Goal: Task Accomplishment & Management: Use online tool/utility

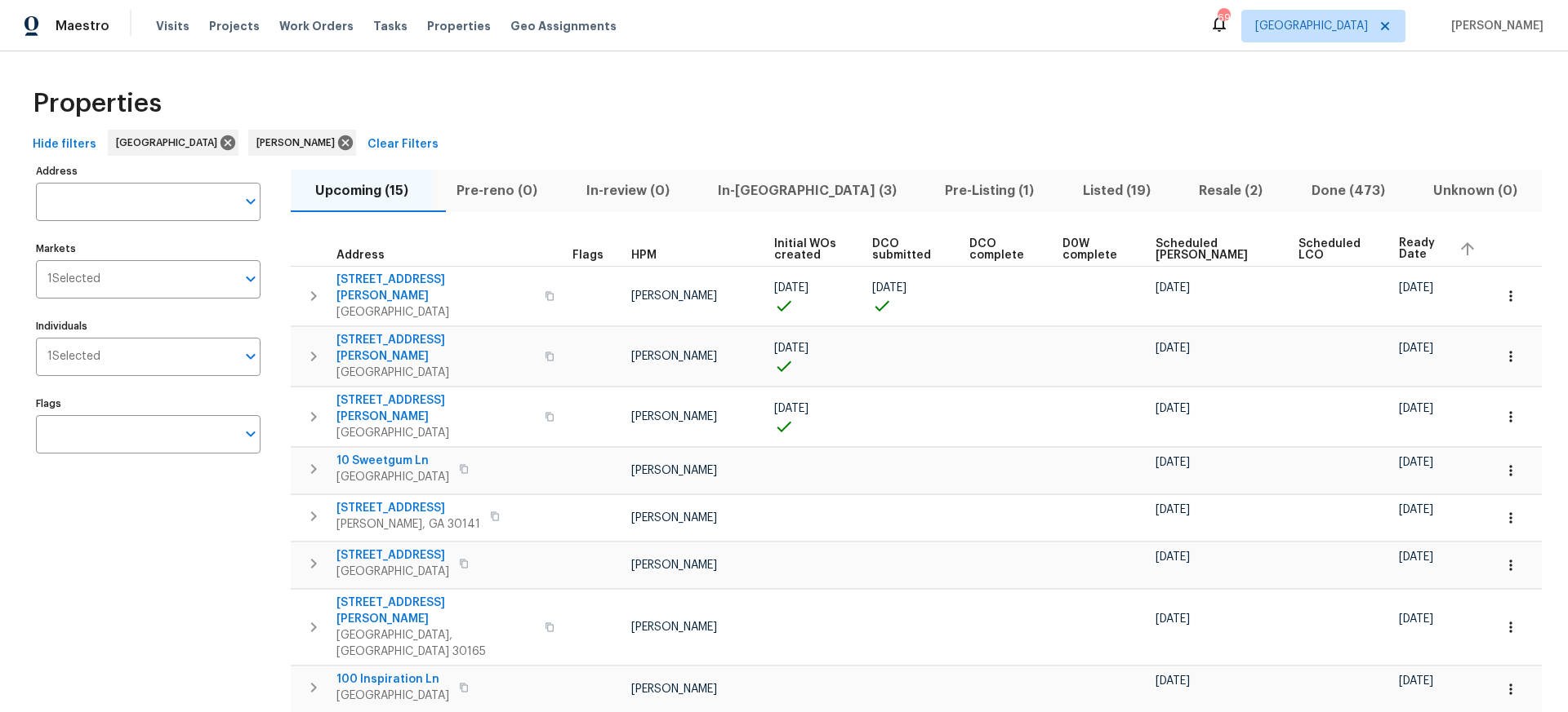
scroll to position [39, 0]
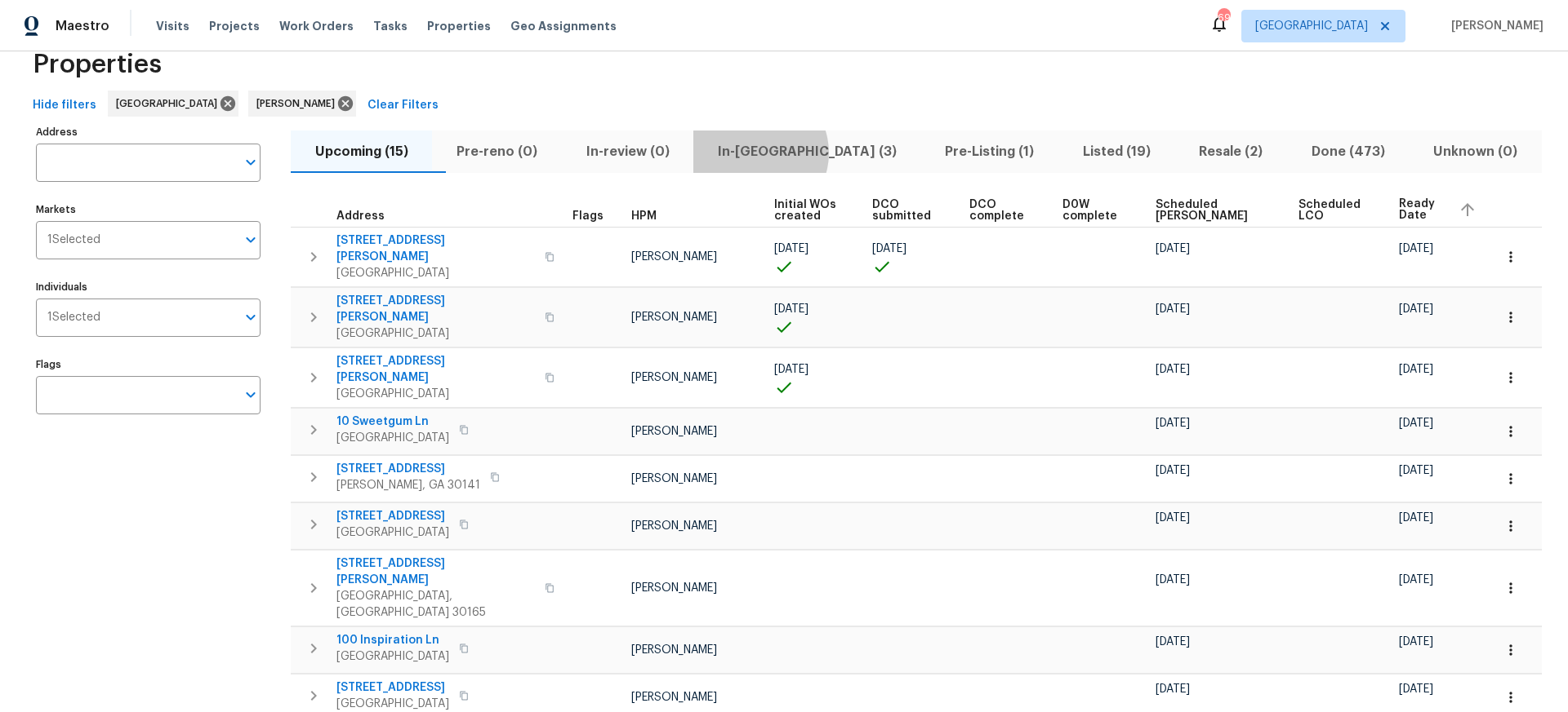
click at [790, 153] on span "In-reno (3)" at bounding box center [806, 152] width 207 height 23
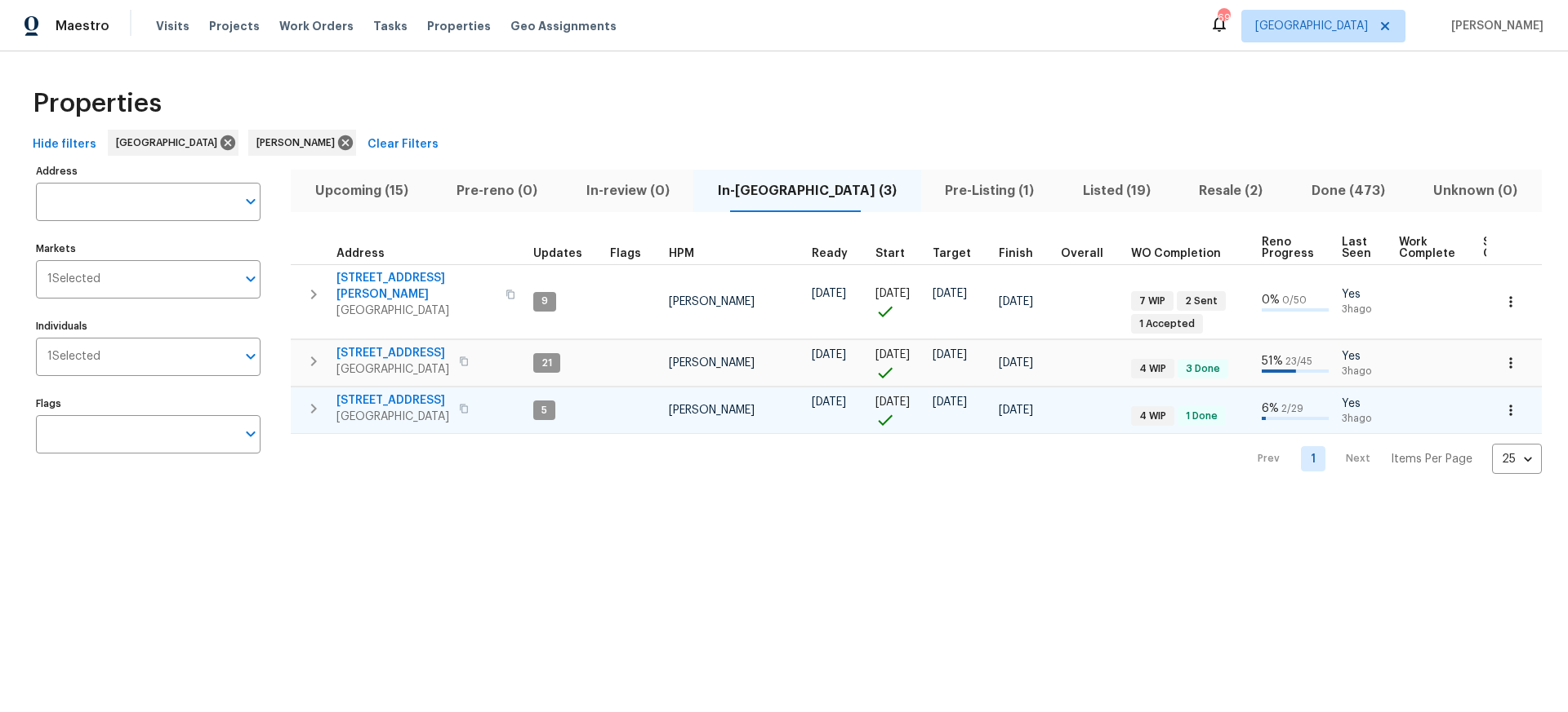
click at [369, 393] on span "[STREET_ADDRESS]" at bounding box center [393, 400] width 113 height 16
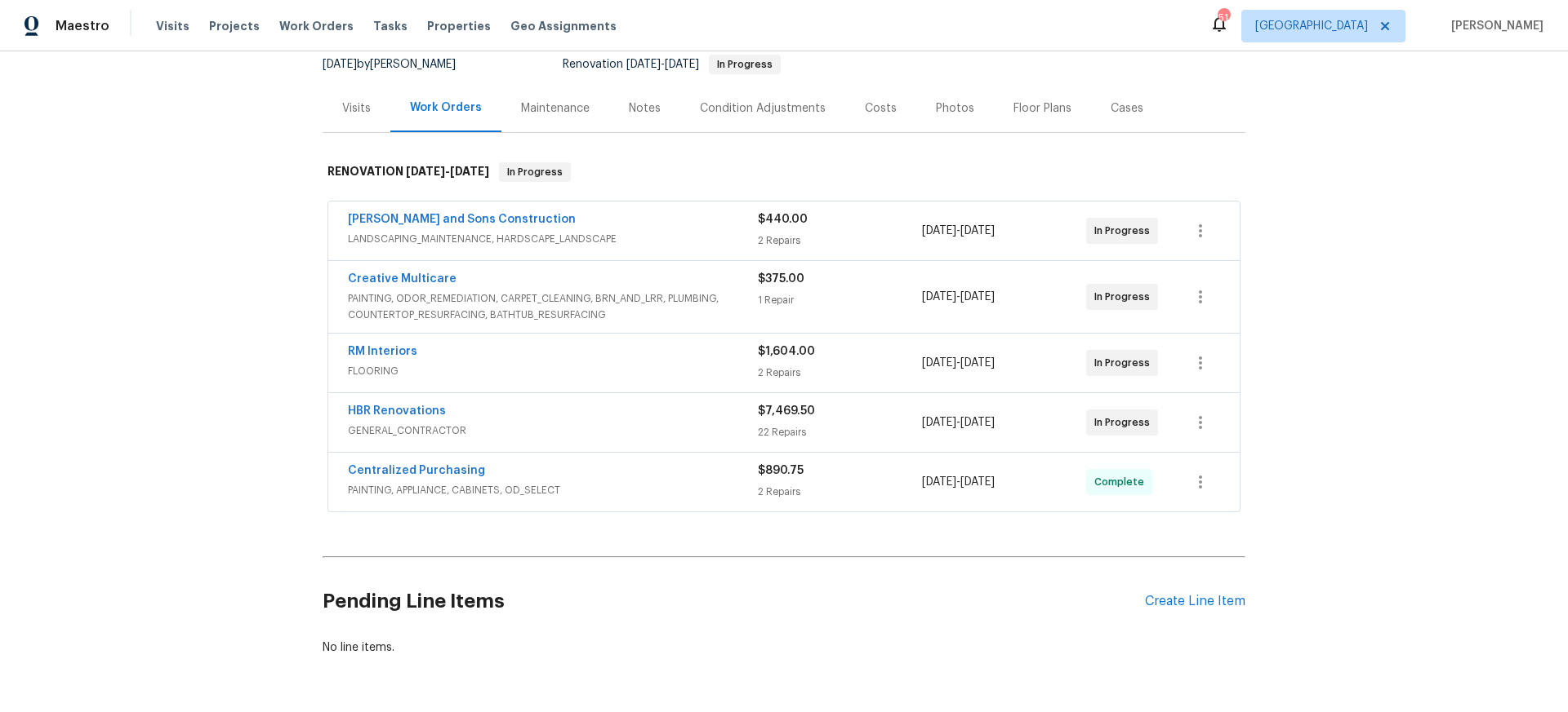
scroll to position [218, 0]
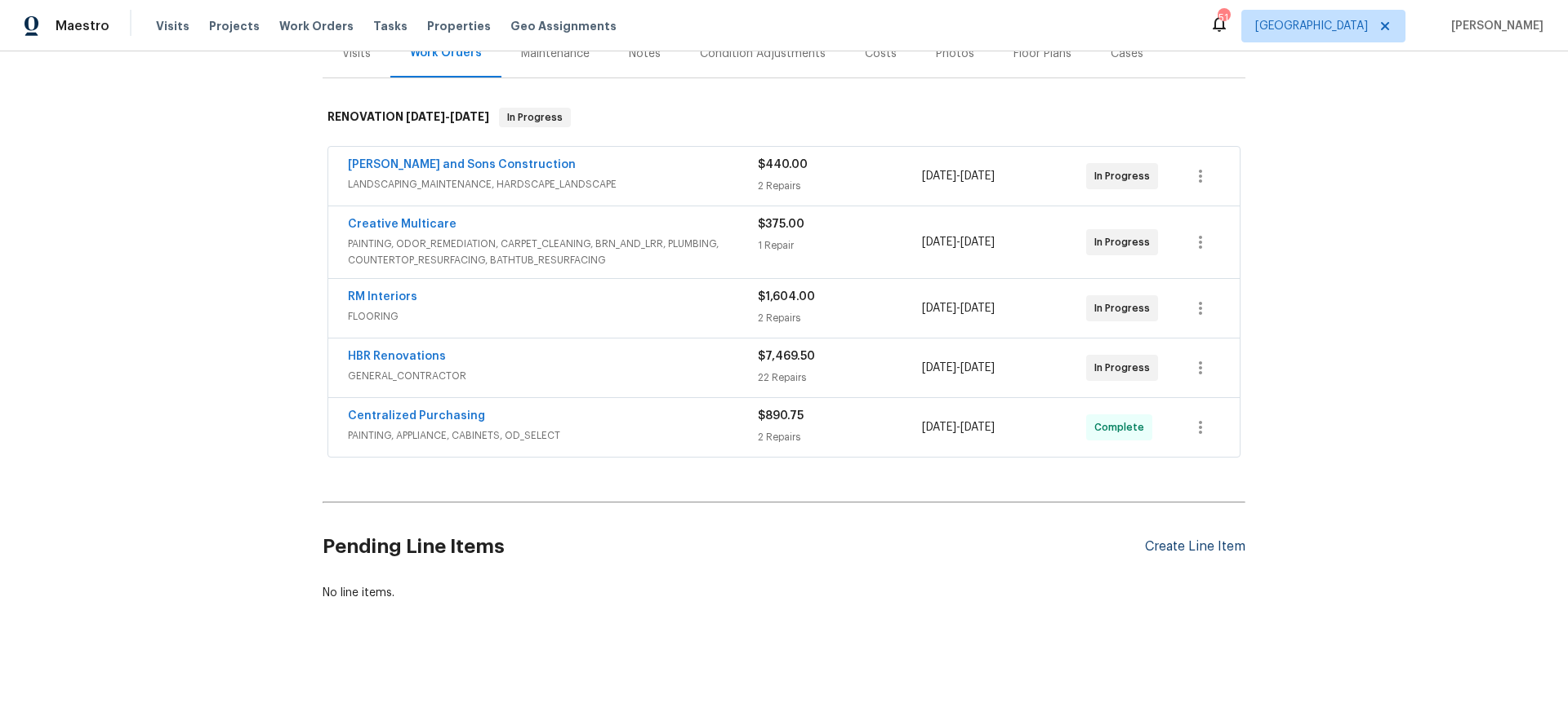
click at [1183, 547] on div "Create Line Item" at bounding box center [1194, 547] width 100 height 15
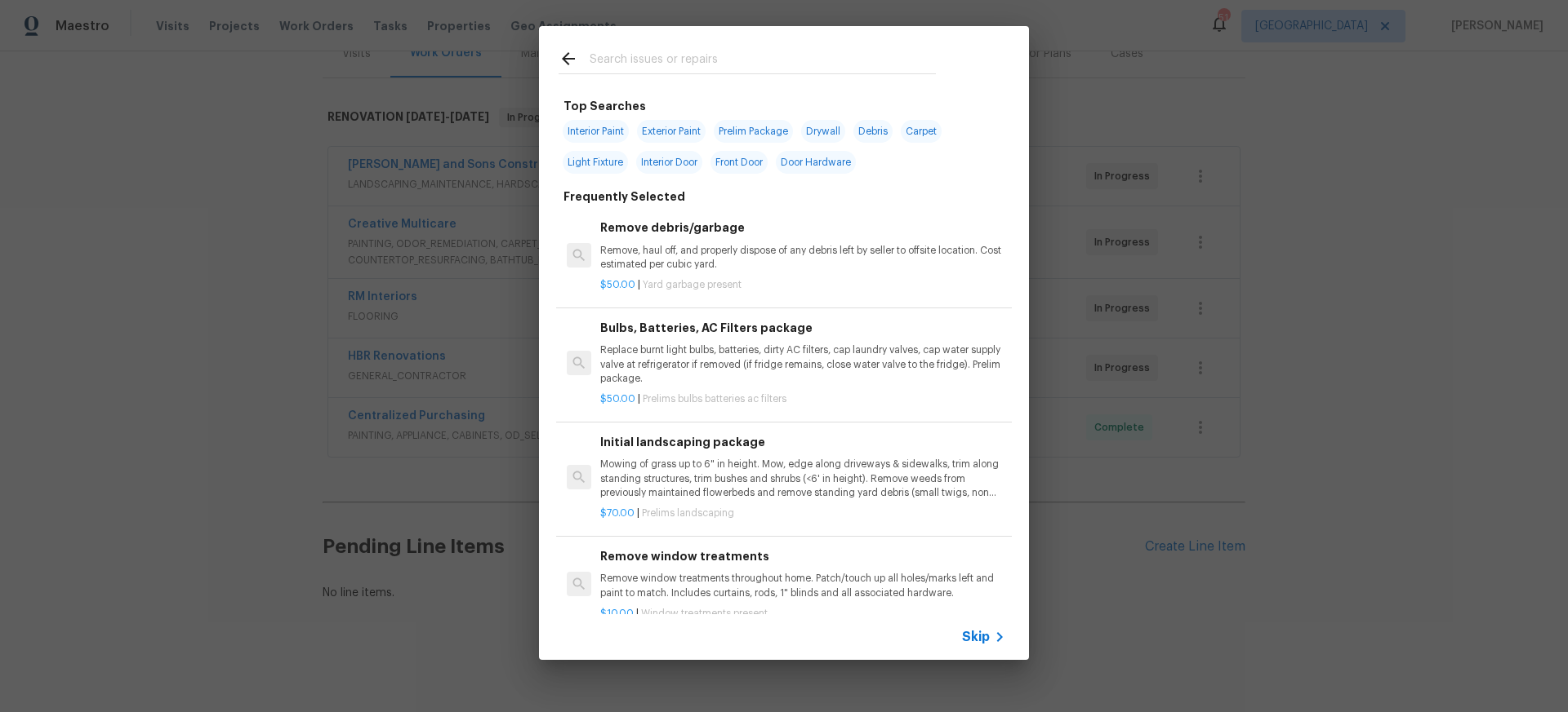
click at [590, 52] on input "text" at bounding box center [762, 61] width 346 height 25
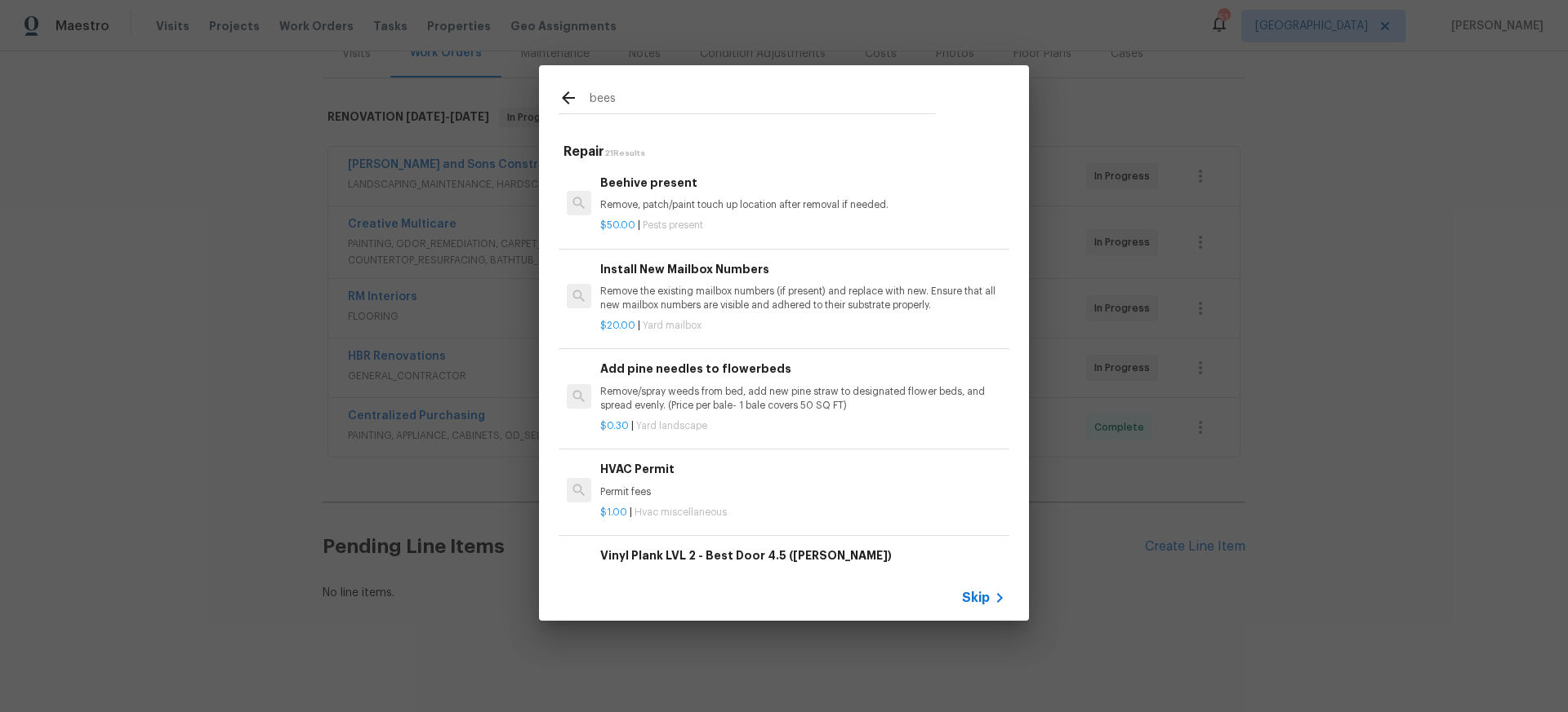
type input "bees"
click at [729, 202] on p "Remove, patch/paint touch up location after removal if needed." at bounding box center [802, 205] width 405 height 14
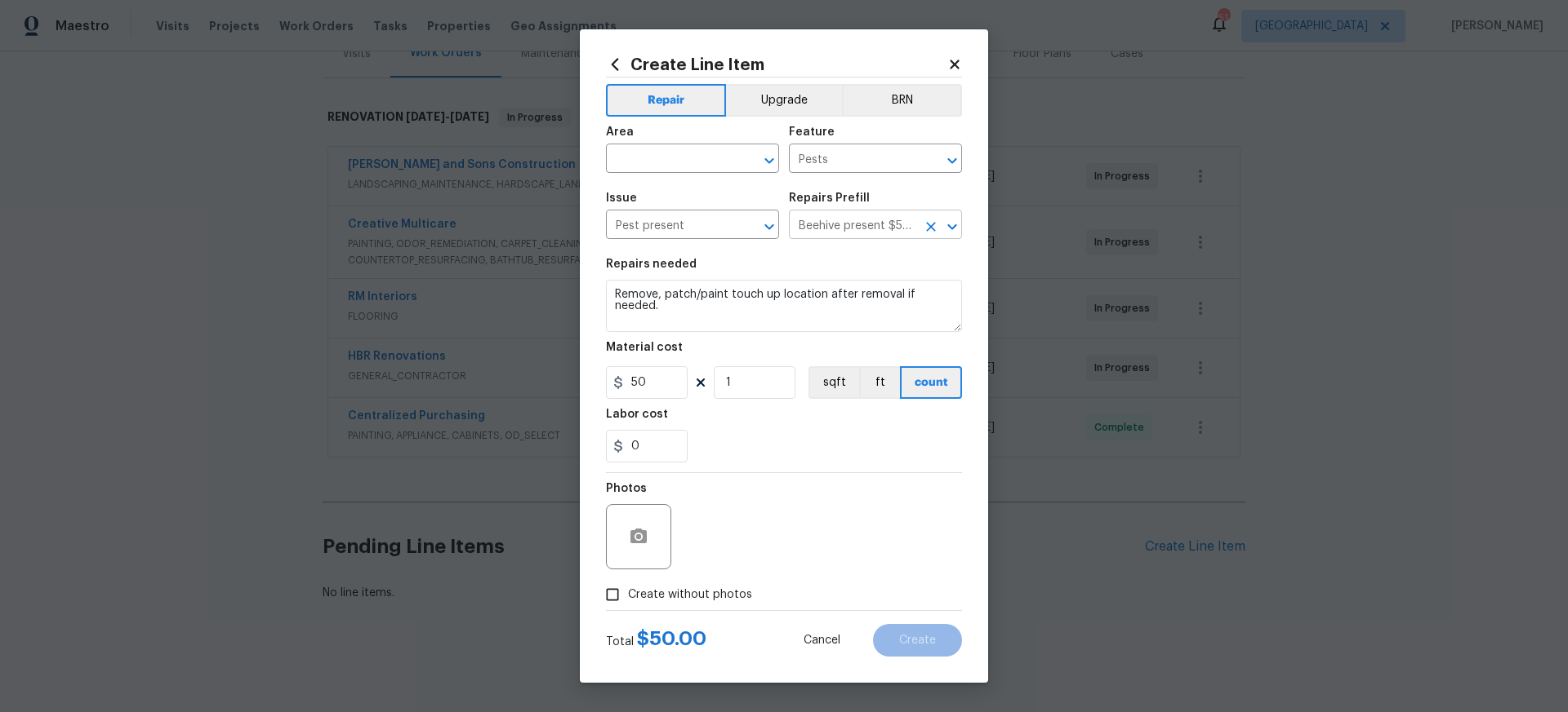
click at [933, 228] on icon "Clear" at bounding box center [931, 227] width 10 height 10
click at [891, 228] on input "text" at bounding box center [853, 226] width 128 height 26
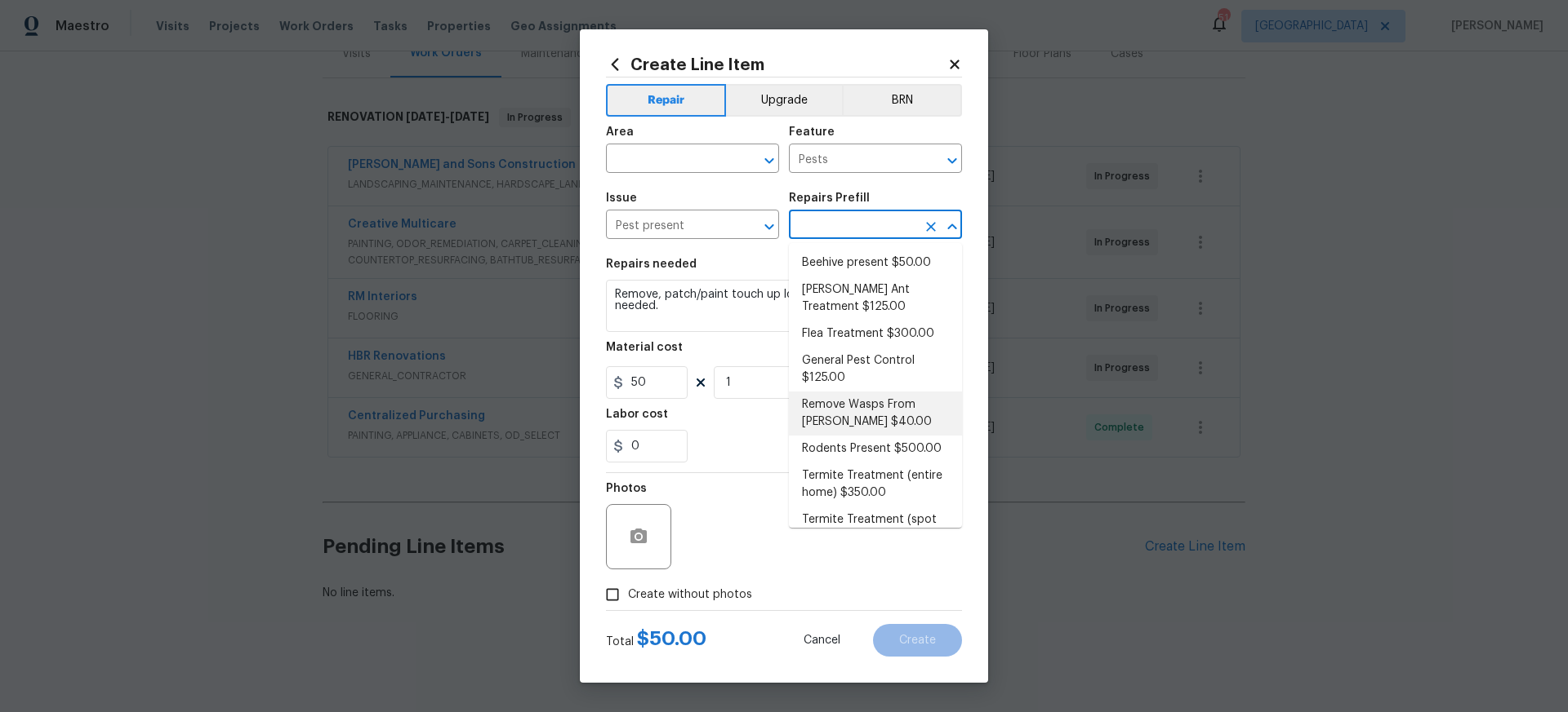
click at [862, 405] on li "Remove Wasps From [PERSON_NAME] $40.00" at bounding box center [875, 414] width 173 height 44
type textarea "Remove Wasps From [PERSON_NAME]"
type input "Remove Wasps From [PERSON_NAME] $40.00"
type input "40"
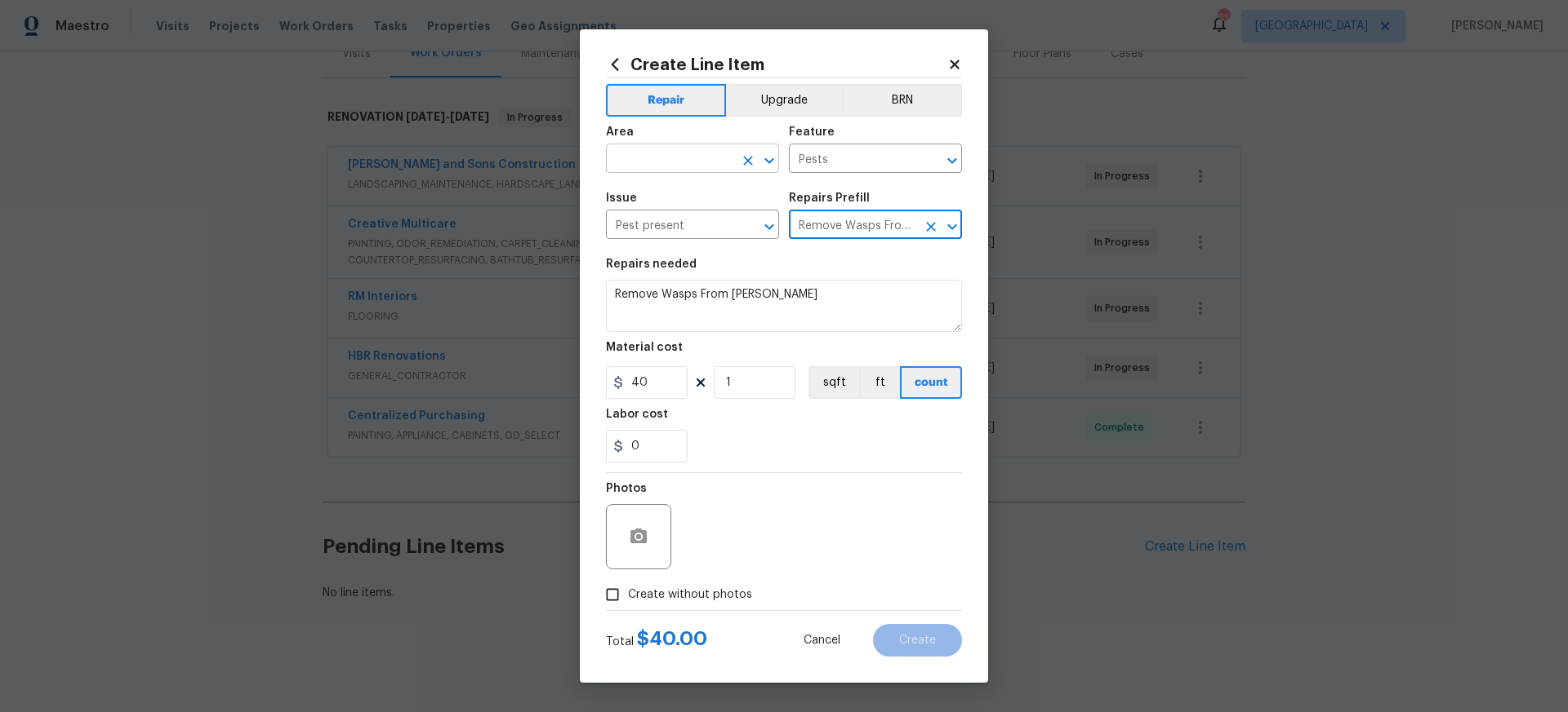
click at [684, 160] on input "text" at bounding box center [670, 160] width 128 height 26
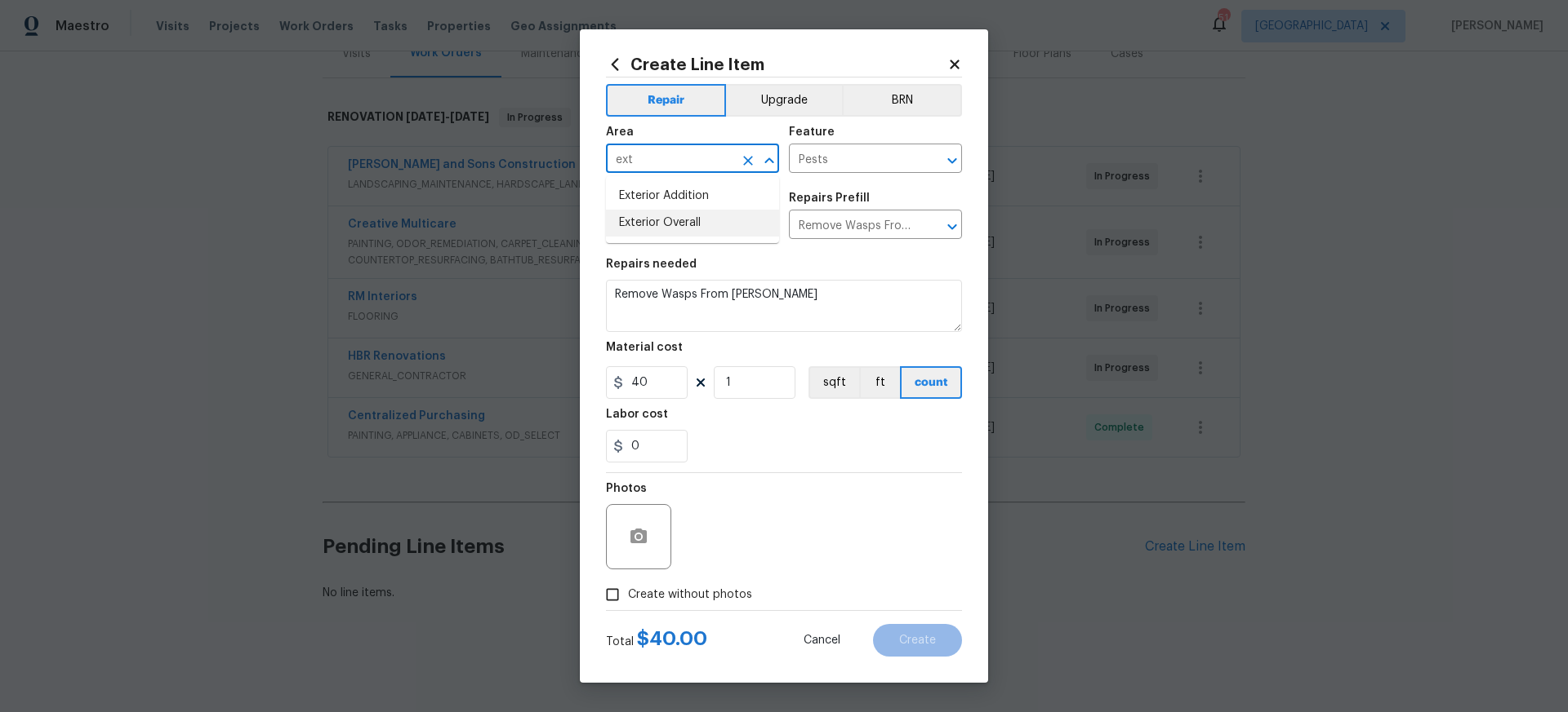
click at [691, 222] on li "Exterior Overall" at bounding box center [691, 223] width 173 height 27
type input "Exterior Overall"
click at [615, 599] on input "Create without photos" at bounding box center [612, 595] width 31 height 31
checkbox input "true"
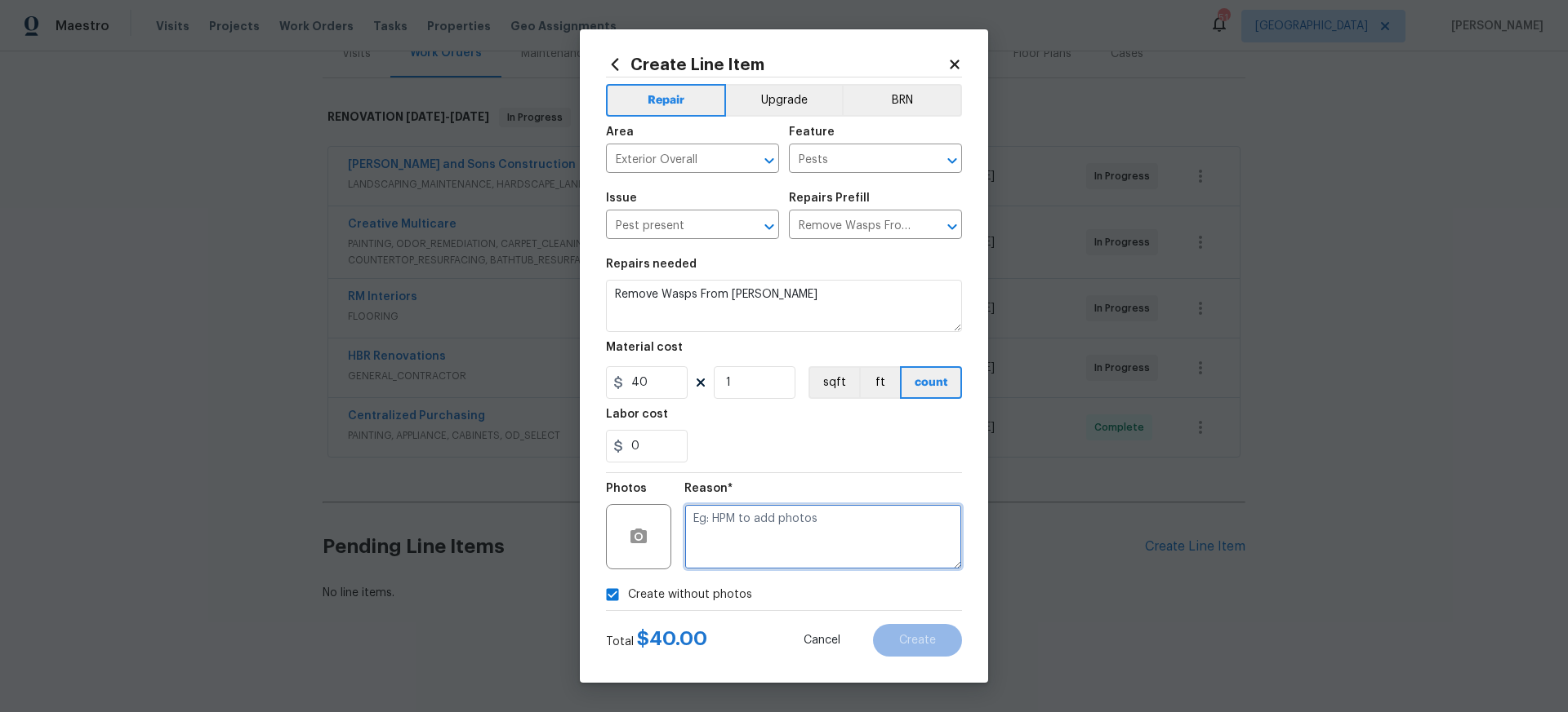
click at [712, 523] on textarea at bounding box center [822, 537] width 278 height 65
type textarea "Per [PERSON_NAME] creat WO"
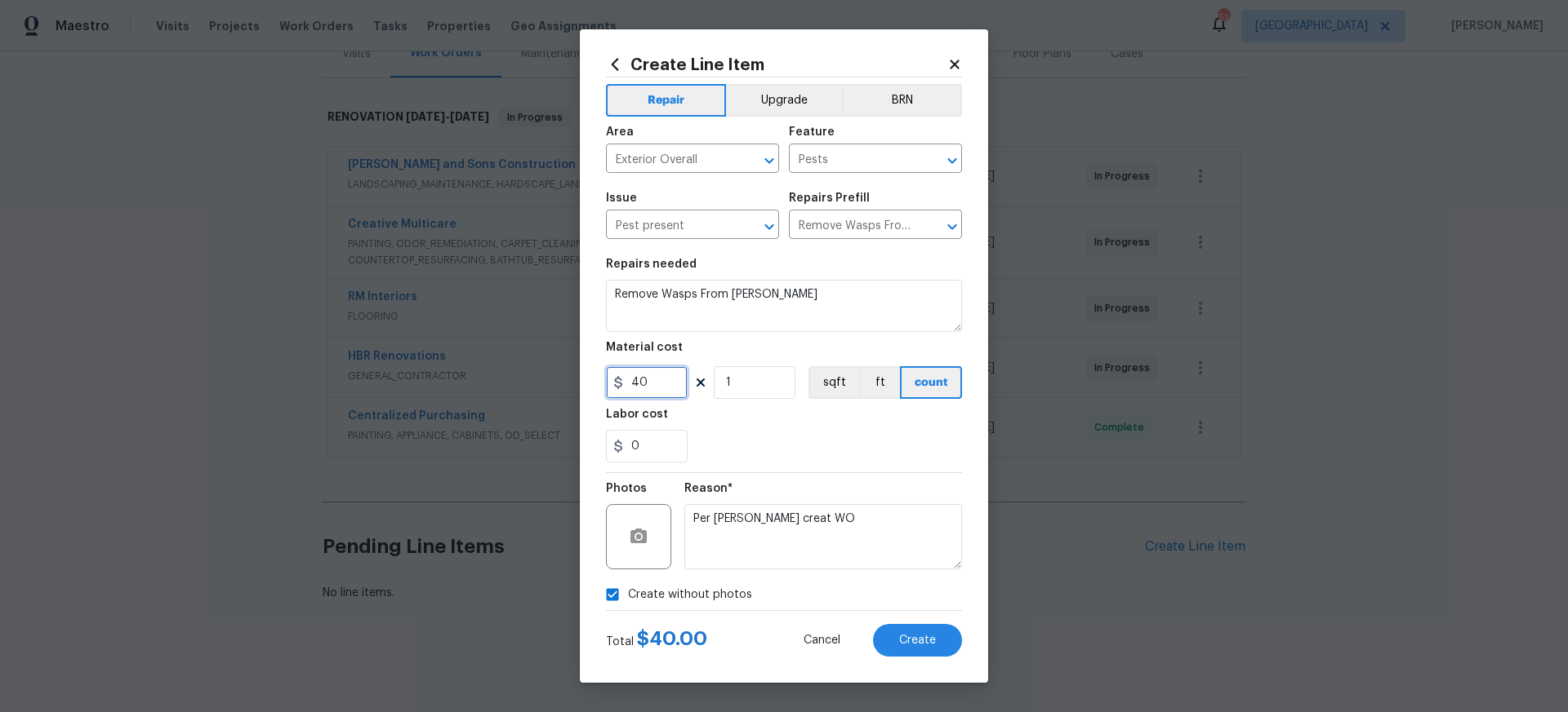
click at [651, 381] on input "40" at bounding box center [647, 382] width 82 height 32
type input "125"
drag, startPoint x: 766, startPoint y: 294, endPoint x: 788, endPoint y: 293, distance: 22.0
click at [766, 294] on textarea "Remove Wasps From [PERSON_NAME]" at bounding box center [783, 306] width 356 height 52
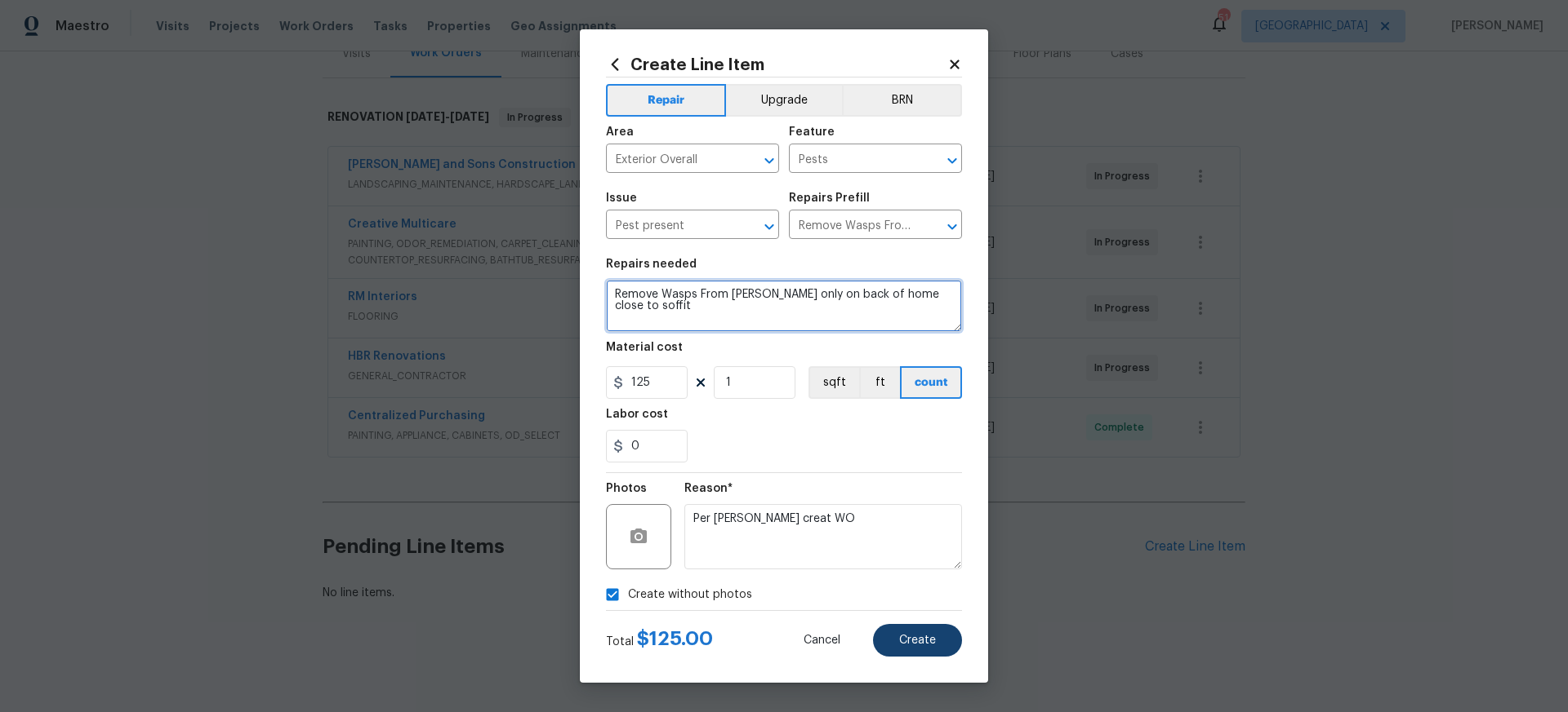
type textarea "Remove Wasps From [PERSON_NAME] only on back of home close to soffit"
click at [918, 641] on span "Create" at bounding box center [918, 641] width 37 height 12
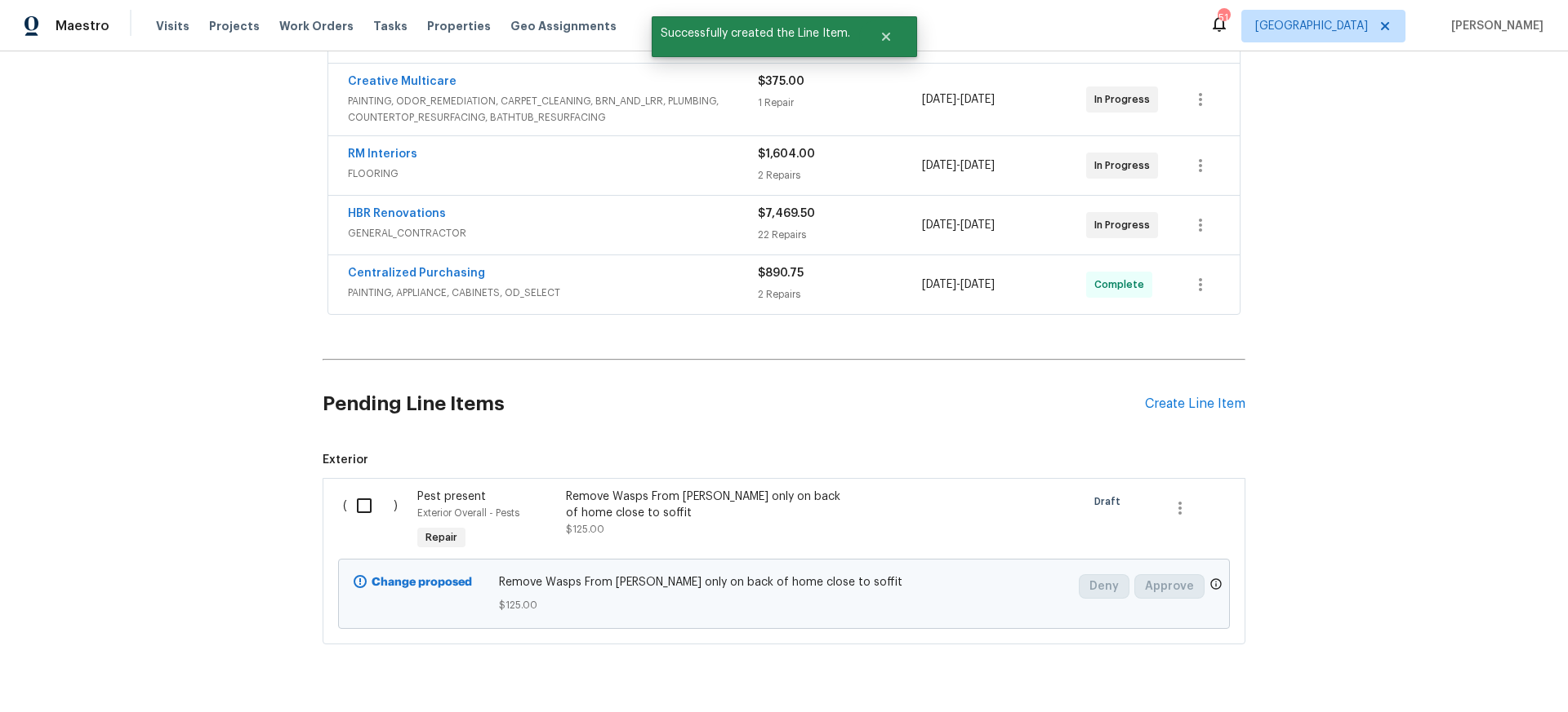
scroll to position [404, 0]
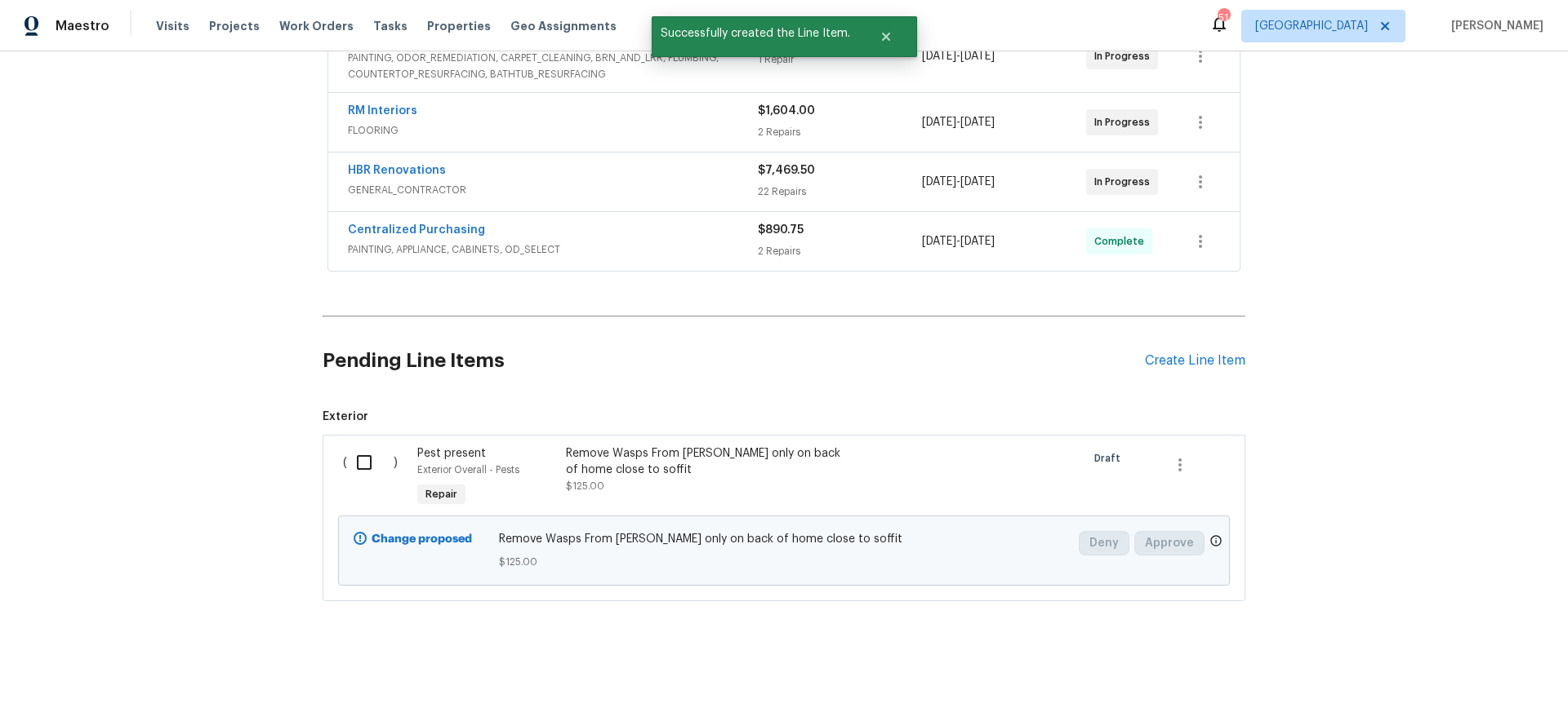
click at [366, 462] on input "checkbox" at bounding box center [370, 462] width 47 height 34
checkbox input "true"
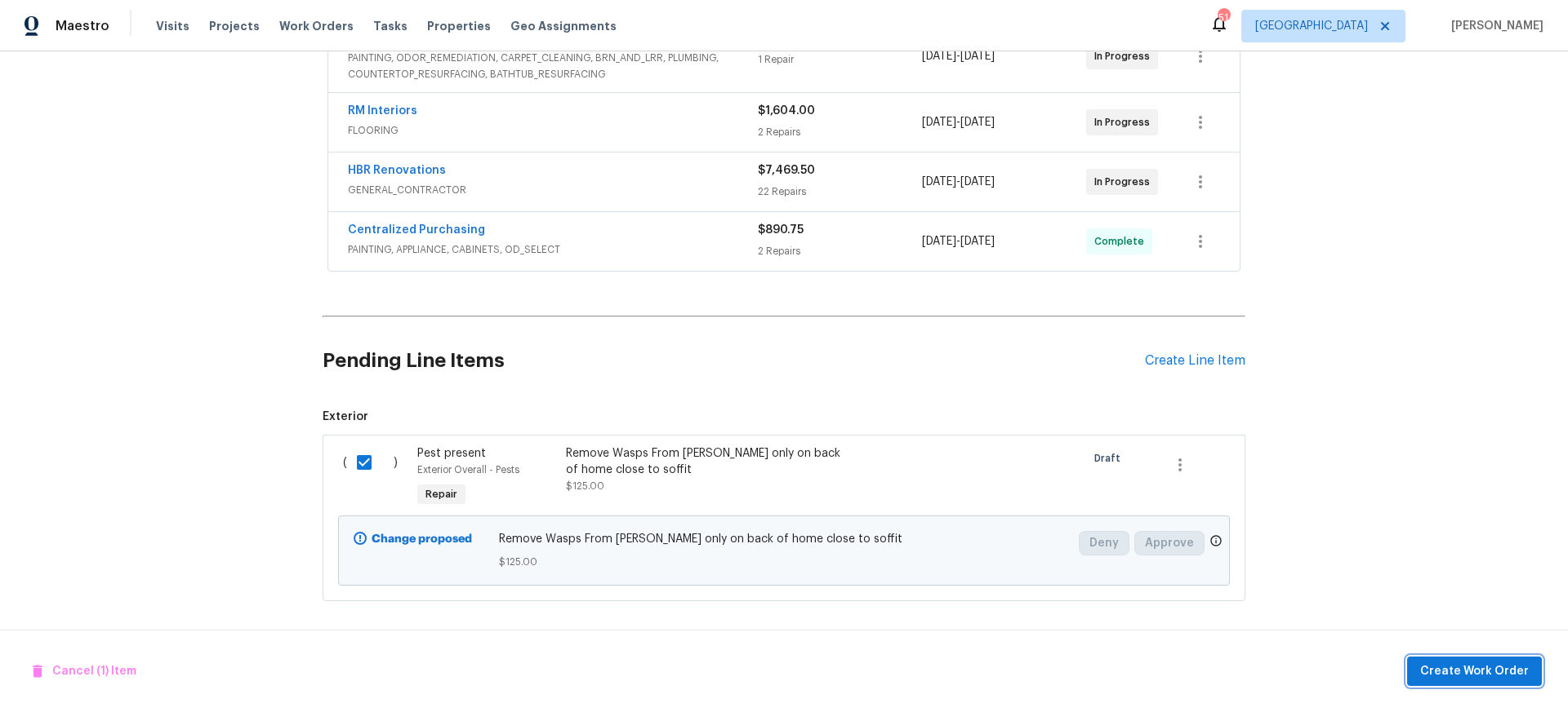
click at [1472, 671] on span "Create Work Order" at bounding box center [1475, 671] width 109 height 20
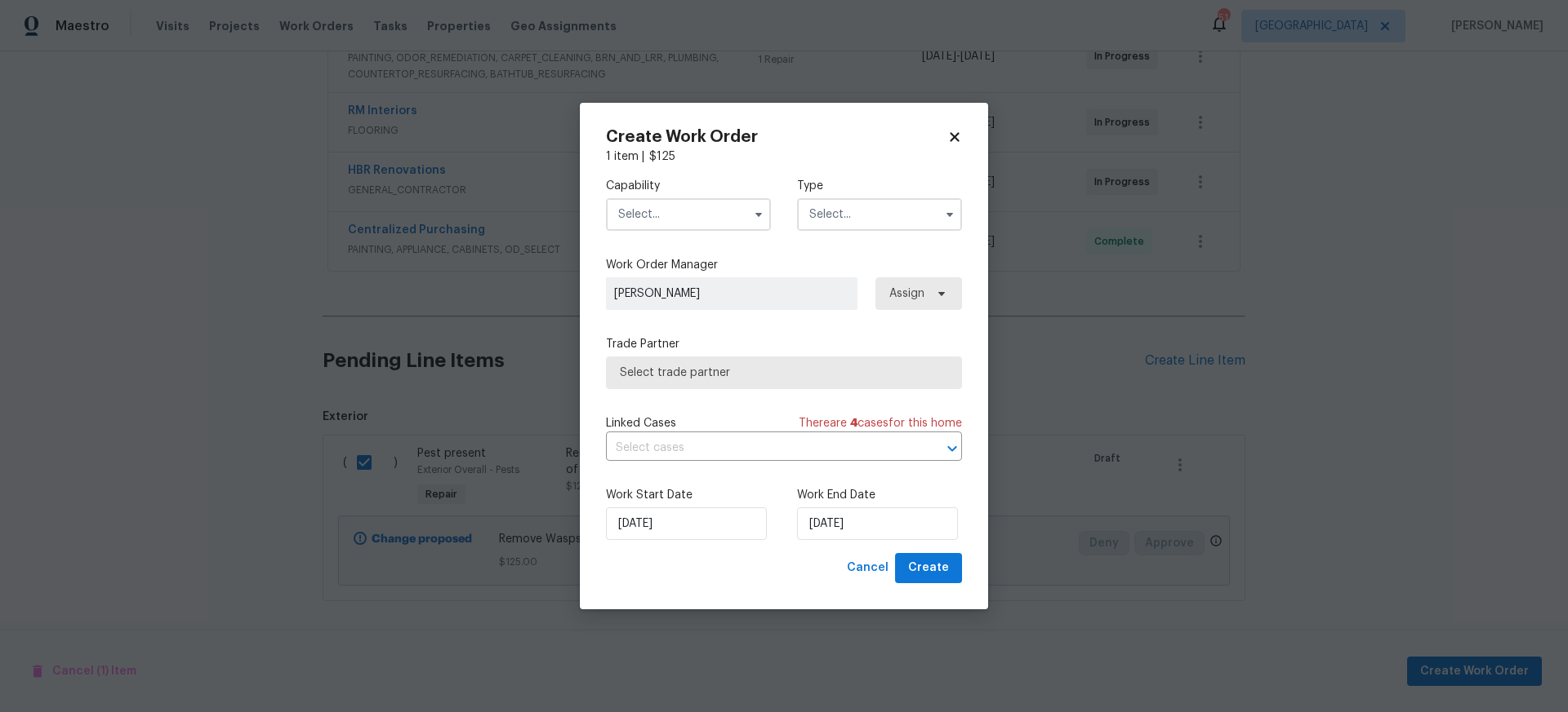
click at [646, 212] on input "text" at bounding box center [688, 214] width 165 height 32
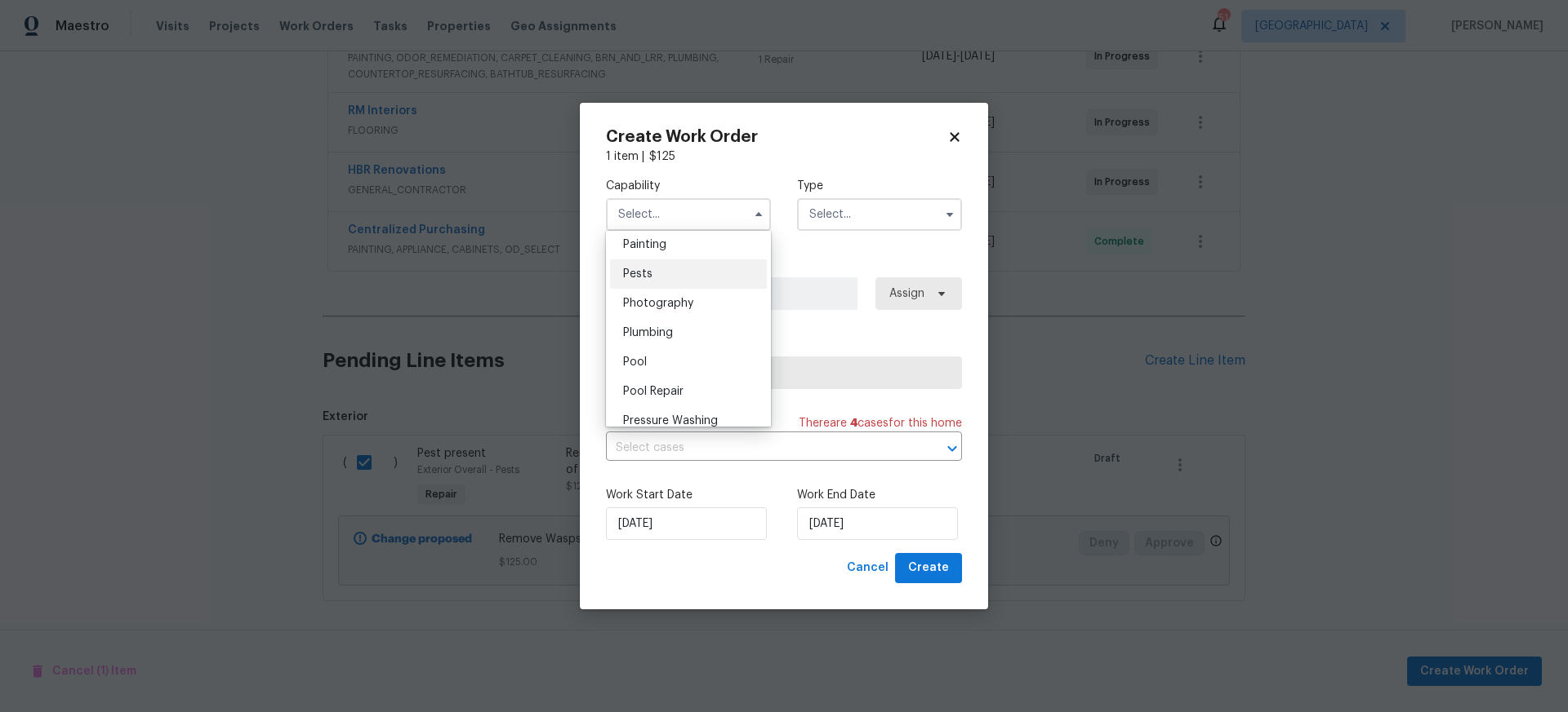
scroll to position [1374, 0]
click at [653, 276] on div "Pests" at bounding box center [688, 275] width 156 height 30
type input "Pests"
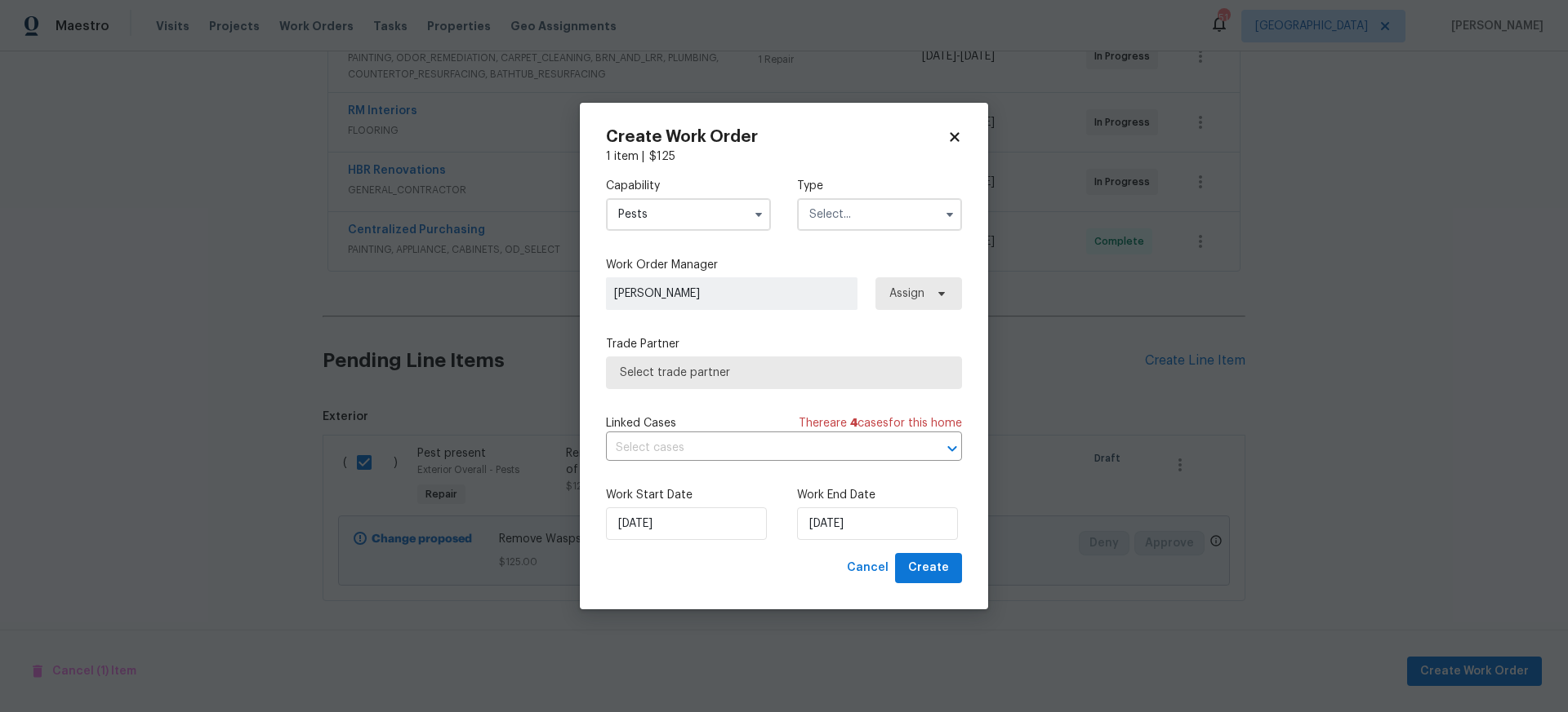
click at [842, 211] on input "text" at bounding box center [878, 214] width 165 height 32
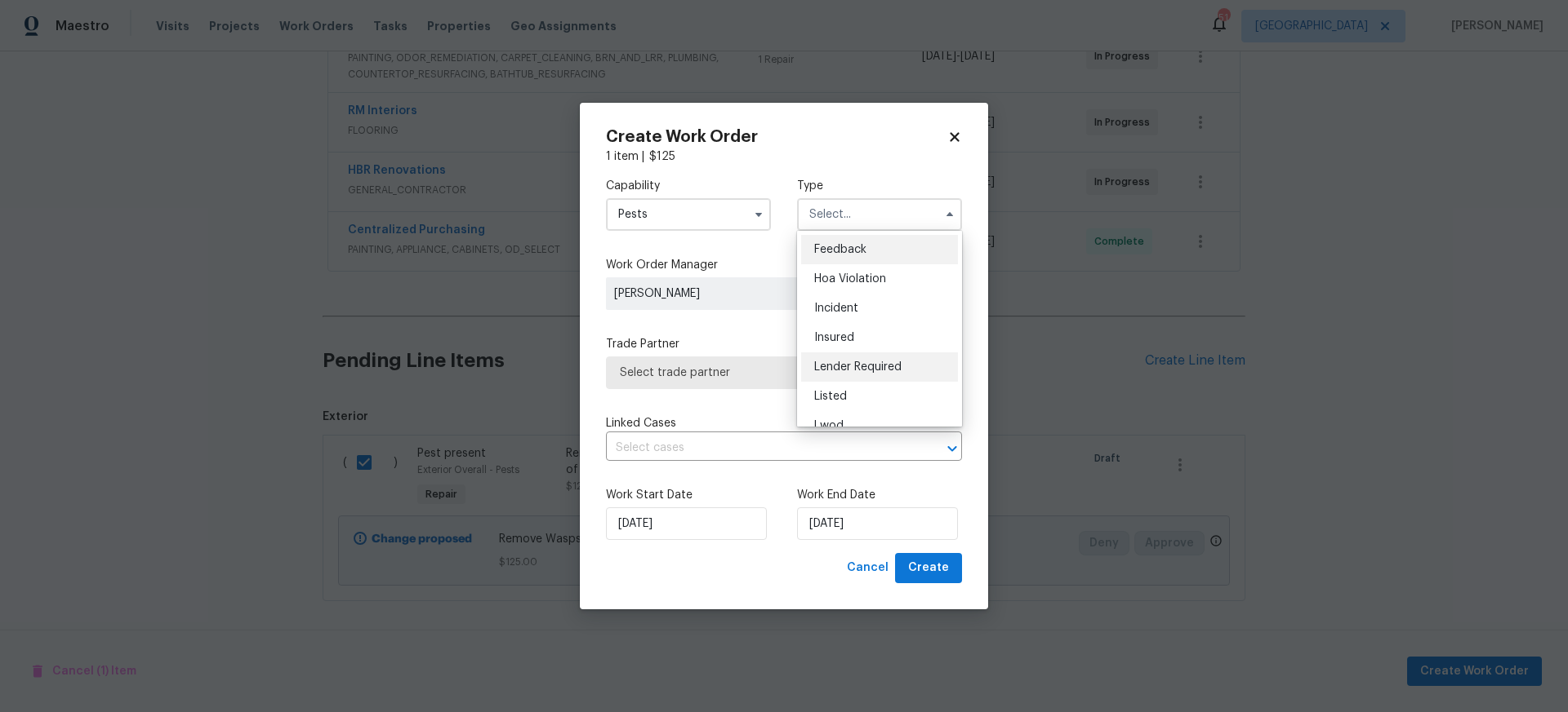
scroll to position [194, 0]
click at [855, 318] on span "Renovation" at bounding box center [843, 320] width 60 height 11
type input "Renovation"
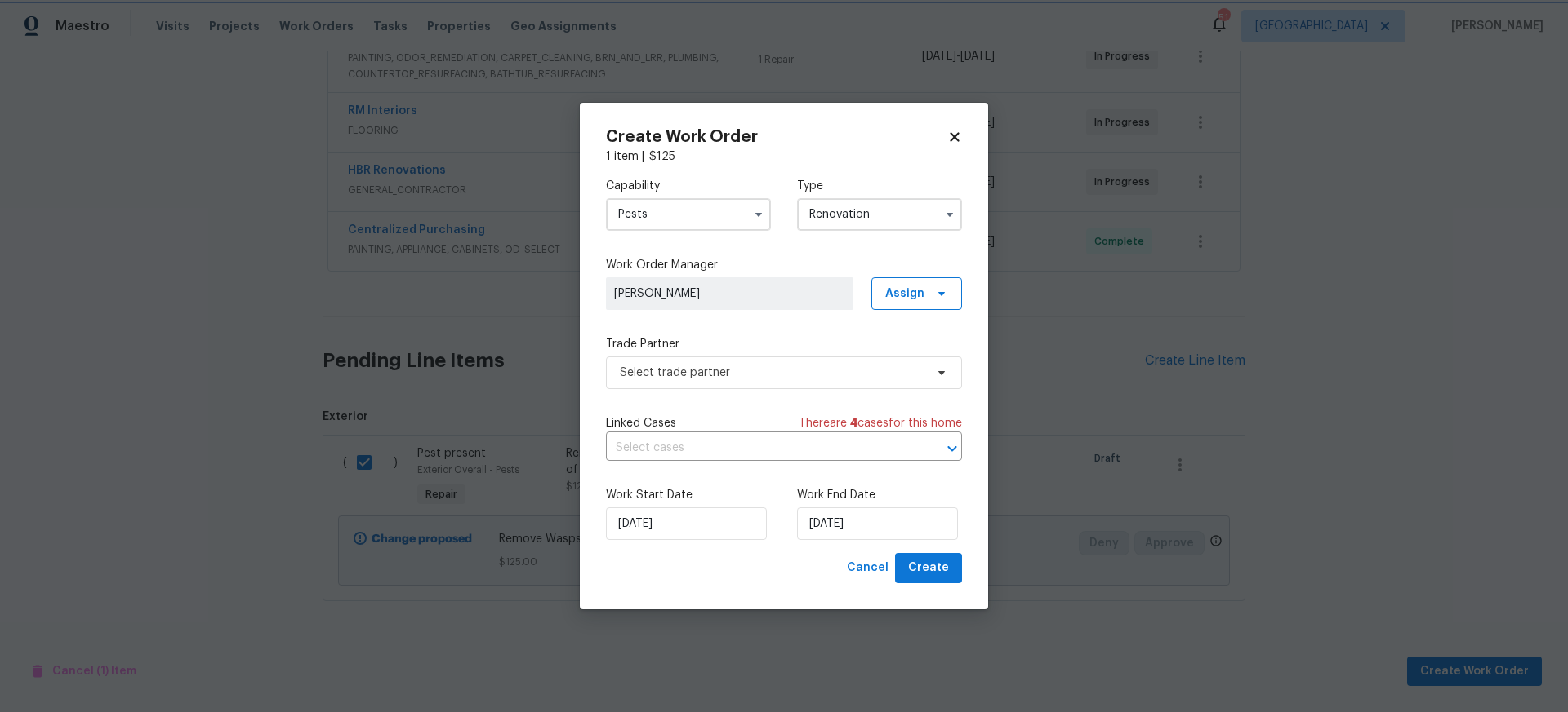
scroll to position [0, 0]
click at [721, 374] on span "Select trade partner" at bounding box center [772, 373] width 304 height 16
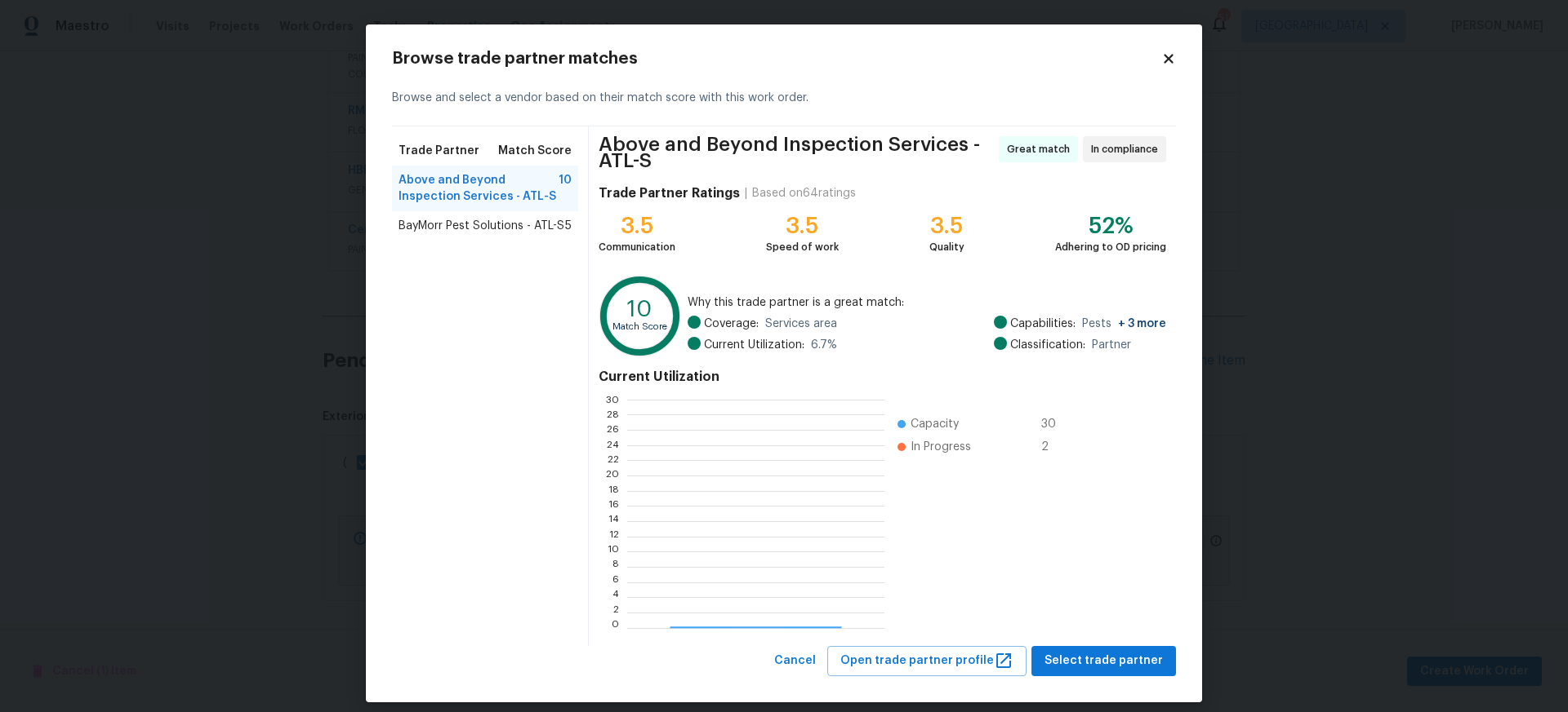
scroll to position [229, 257]
click at [1103, 657] on span "Select trade partner" at bounding box center [1104, 661] width 118 height 20
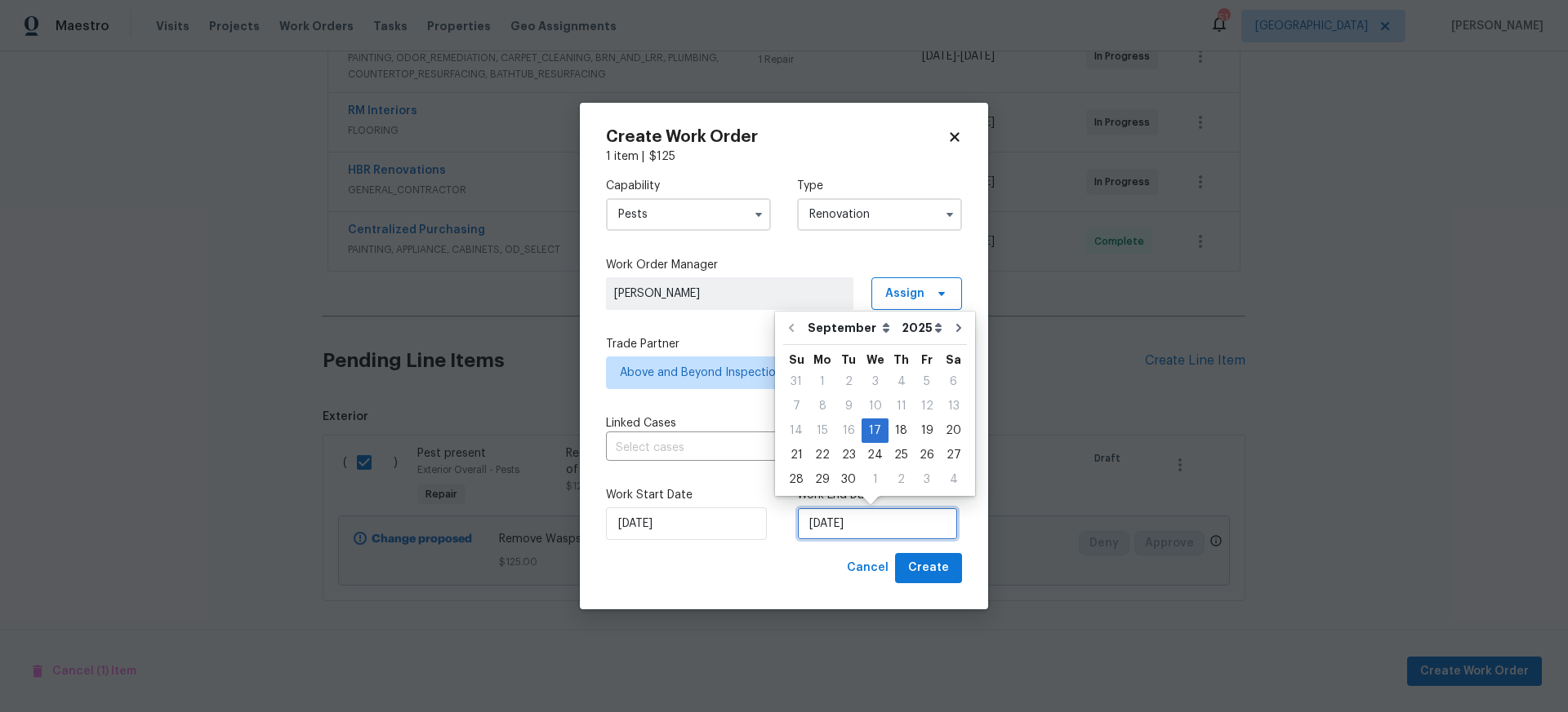
click at [851, 524] on input "[DATE]" at bounding box center [877, 523] width 161 height 32
click at [927, 428] on div "19" at bounding box center [926, 431] width 26 height 23
type input "[DATE]"
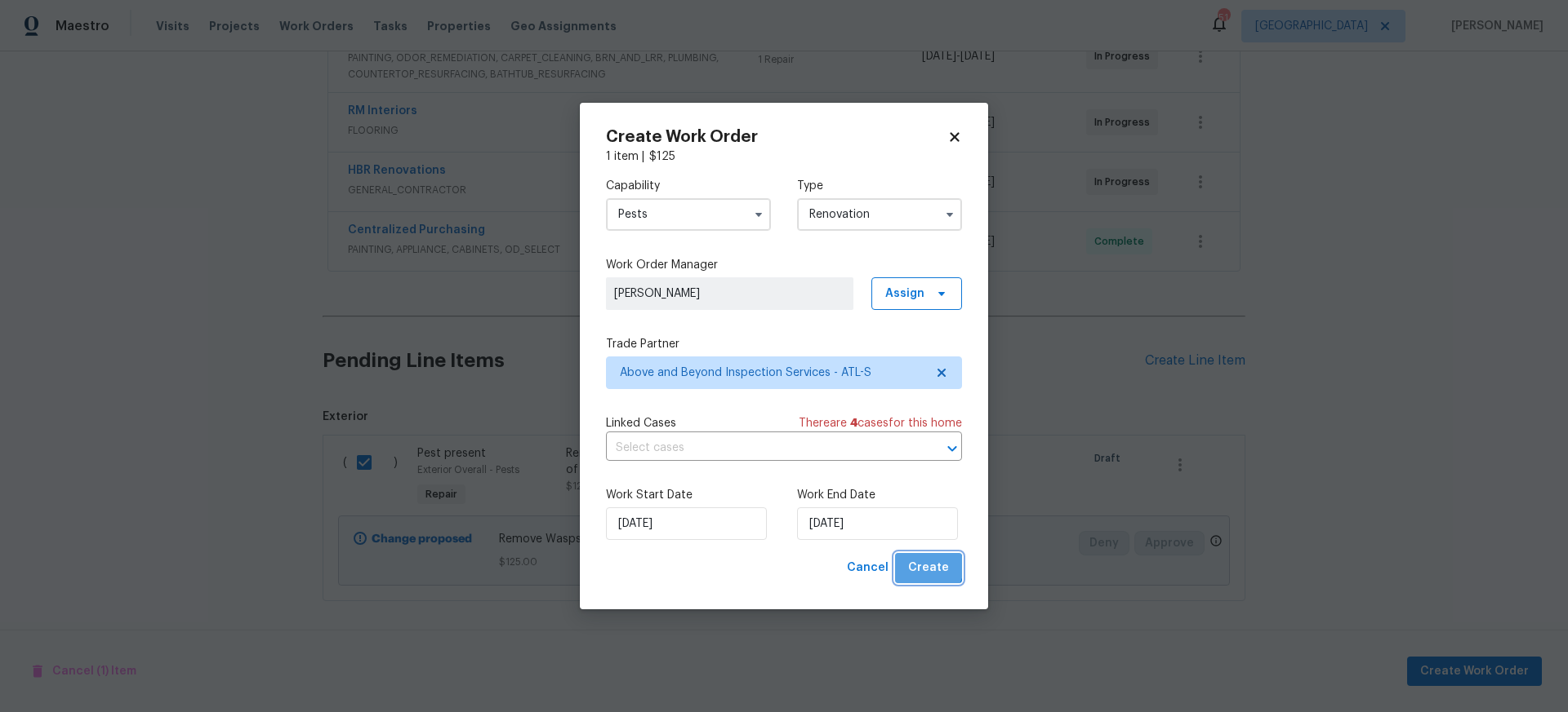
click at [931, 568] on span "Create" at bounding box center [928, 568] width 41 height 20
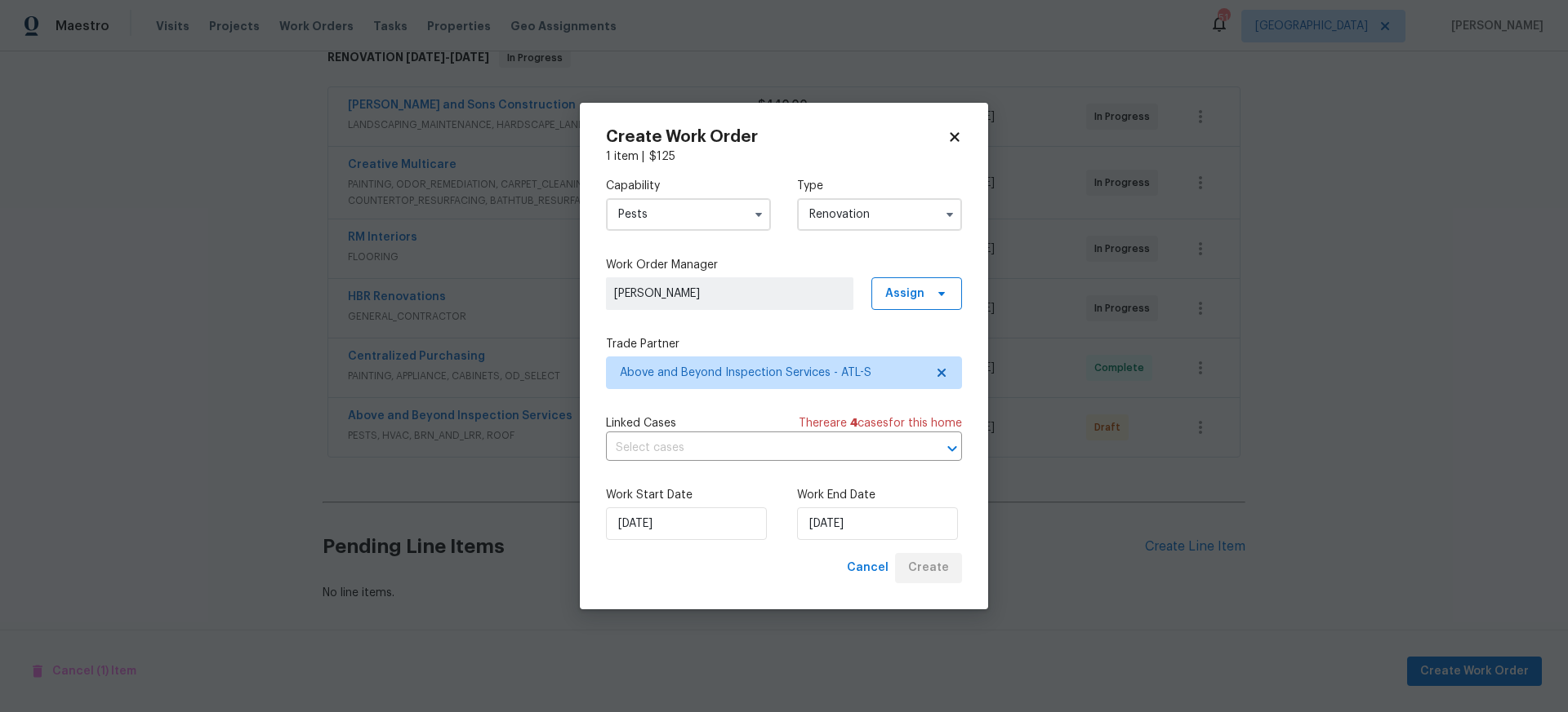
scroll to position [277, 0]
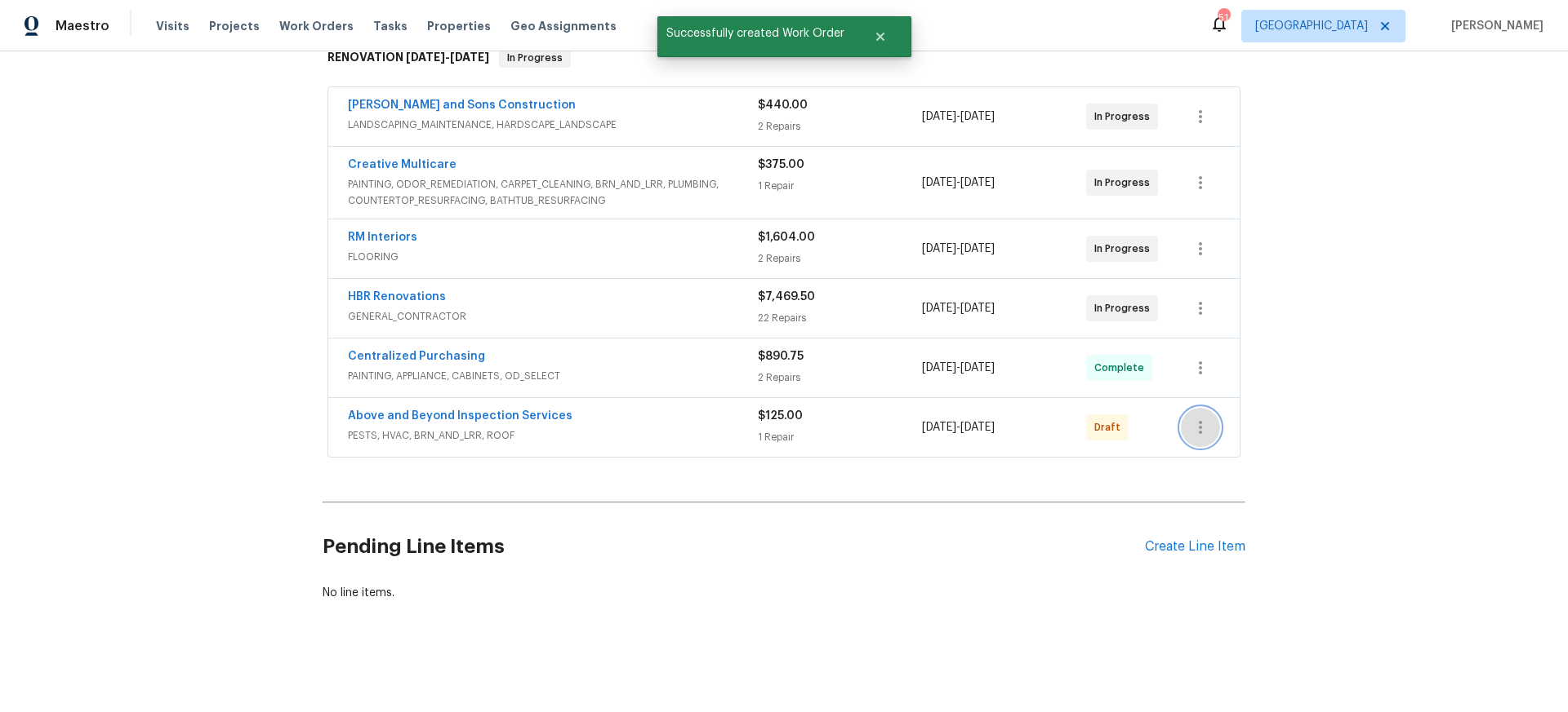
click at [1200, 424] on icon "button" at bounding box center [1200, 427] width 20 height 20
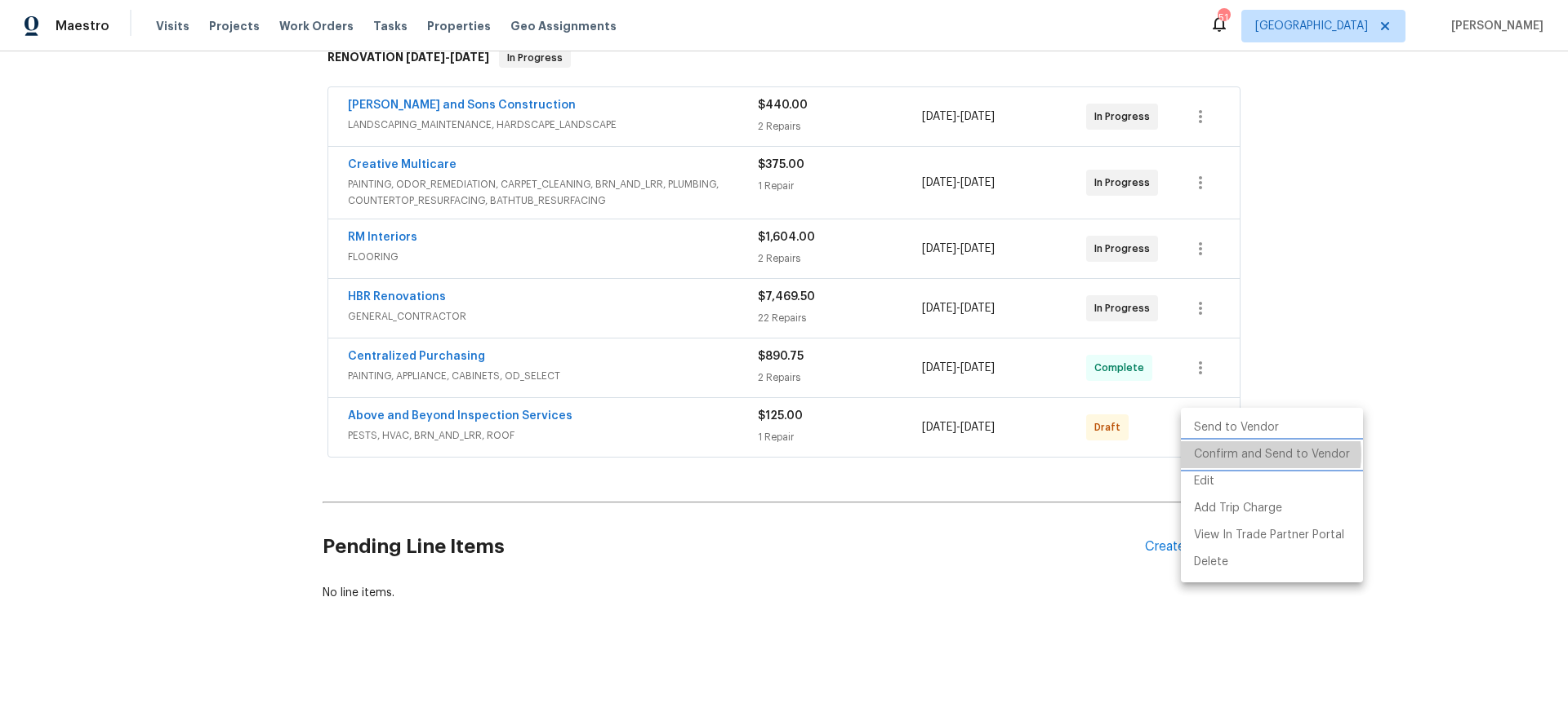
click at [1265, 455] on li "Confirm and Send to Vendor" at bounding box center [1271, 455] width 182 height 27
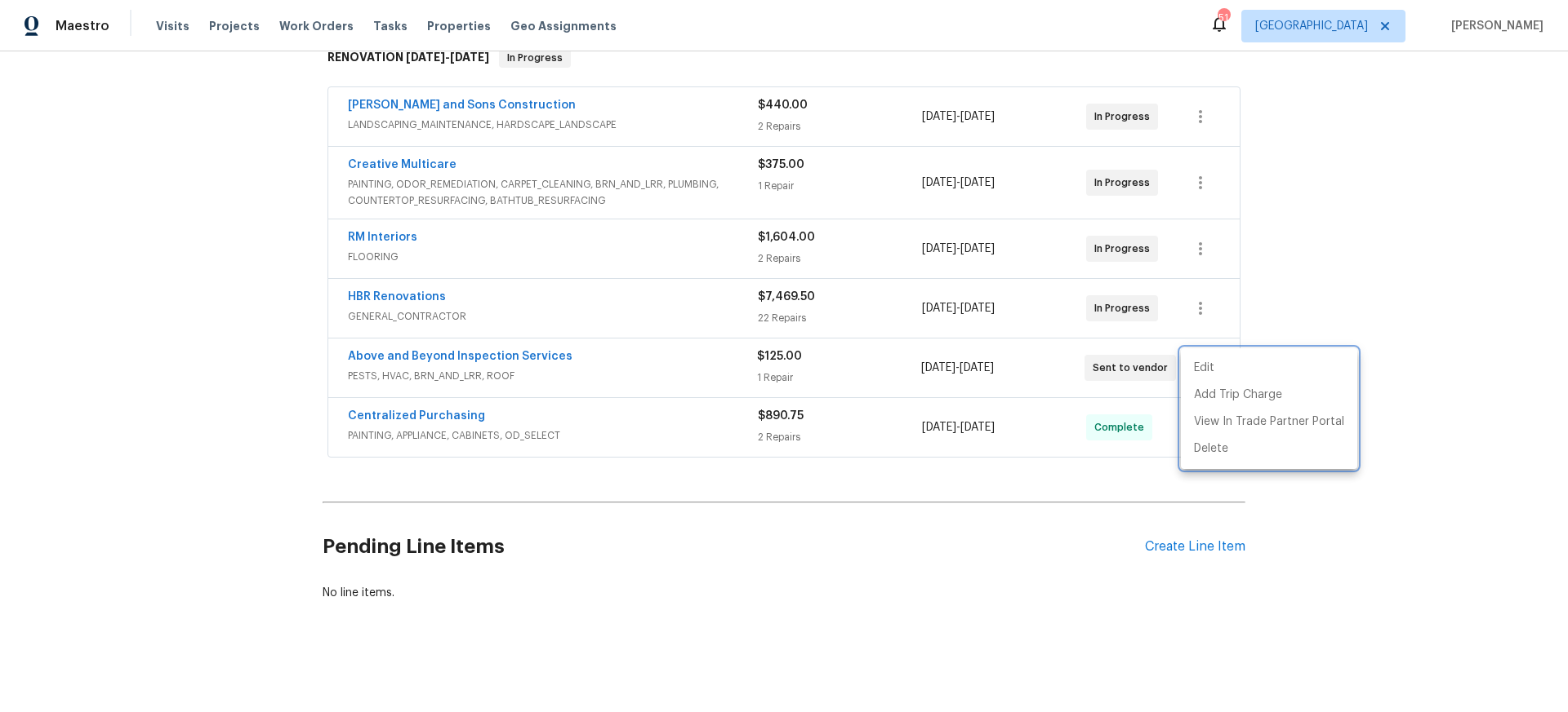
click at [1277, 547] on div at bounding box center [784, 356] width 1568 height 712
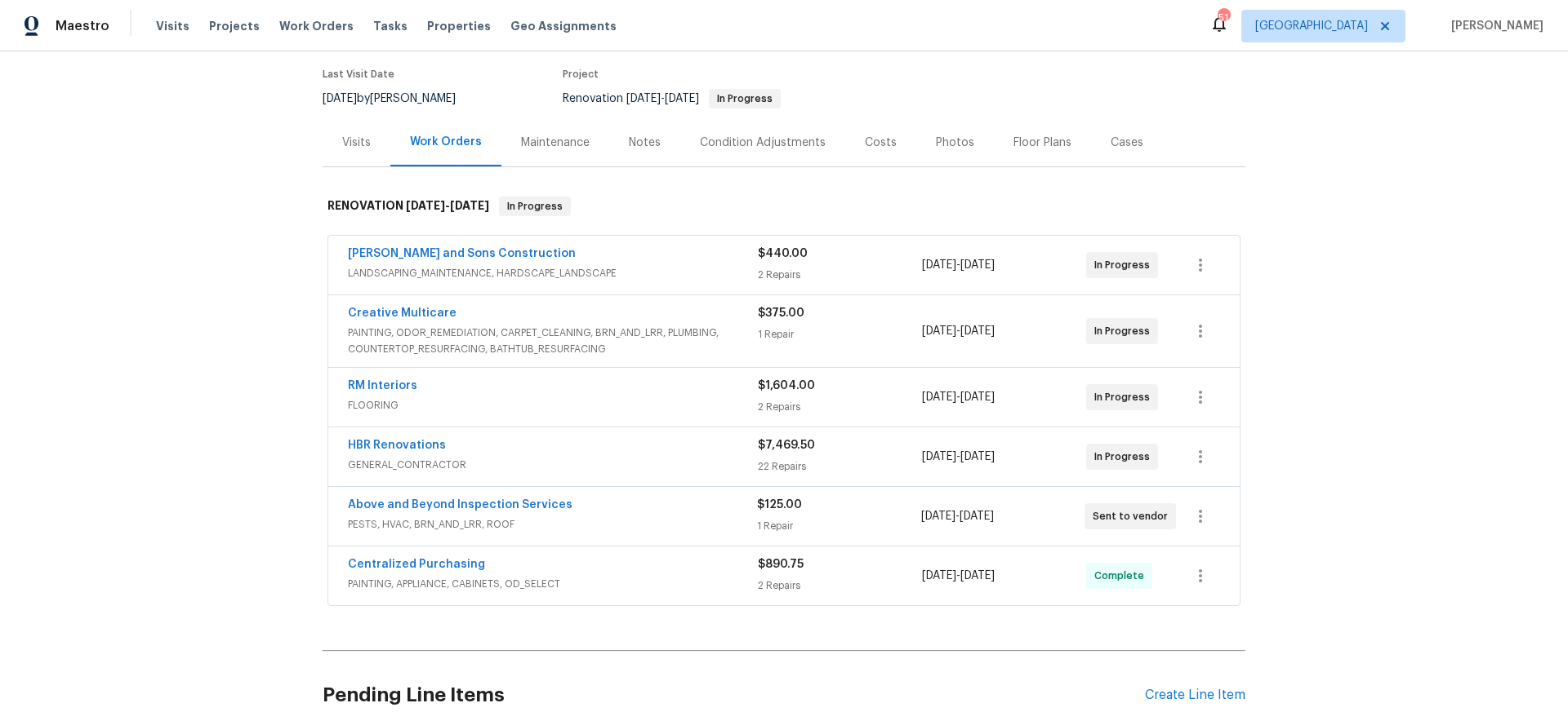
scroll to position [239, 0]
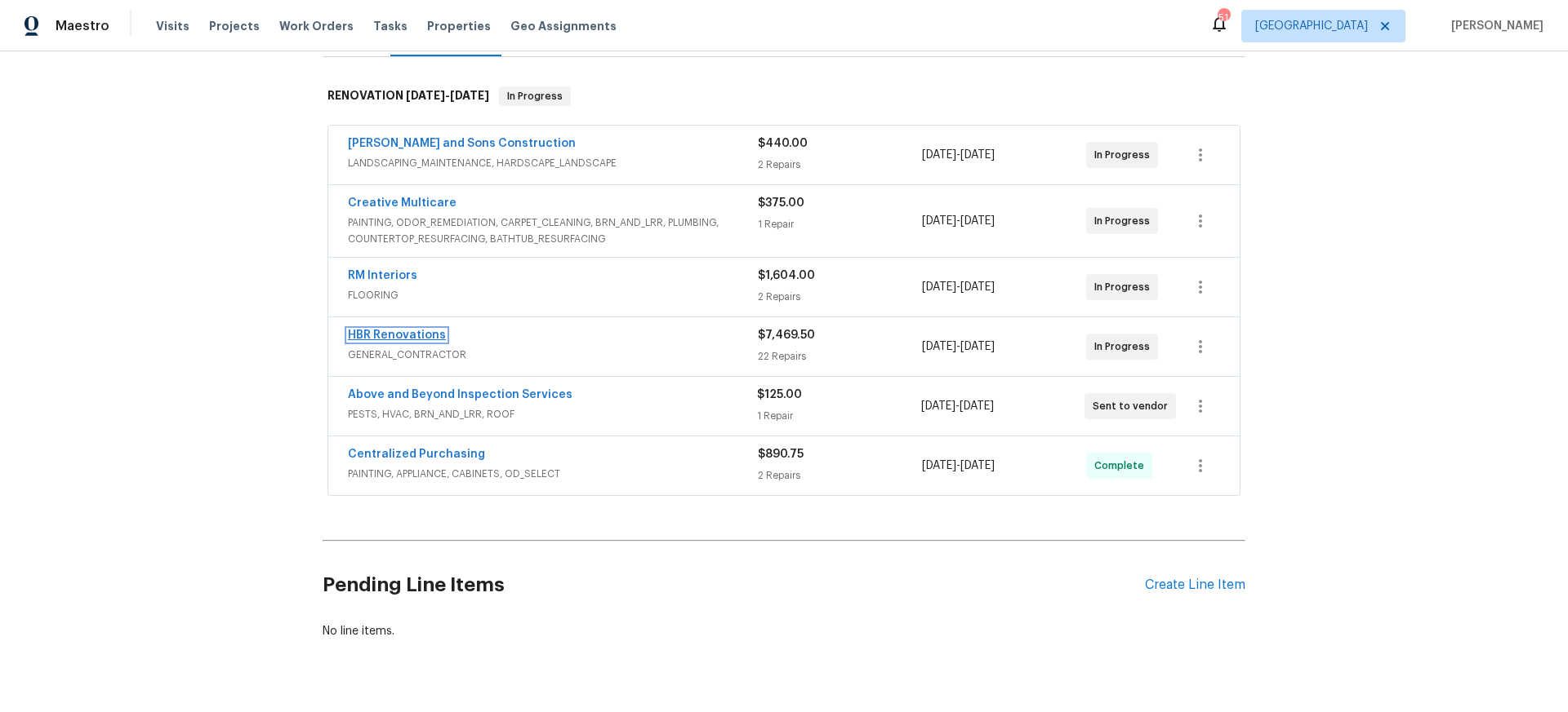
click at [415, 332] on link "HBR Renovations" at bounding box center [397, 336] width 98 height 11
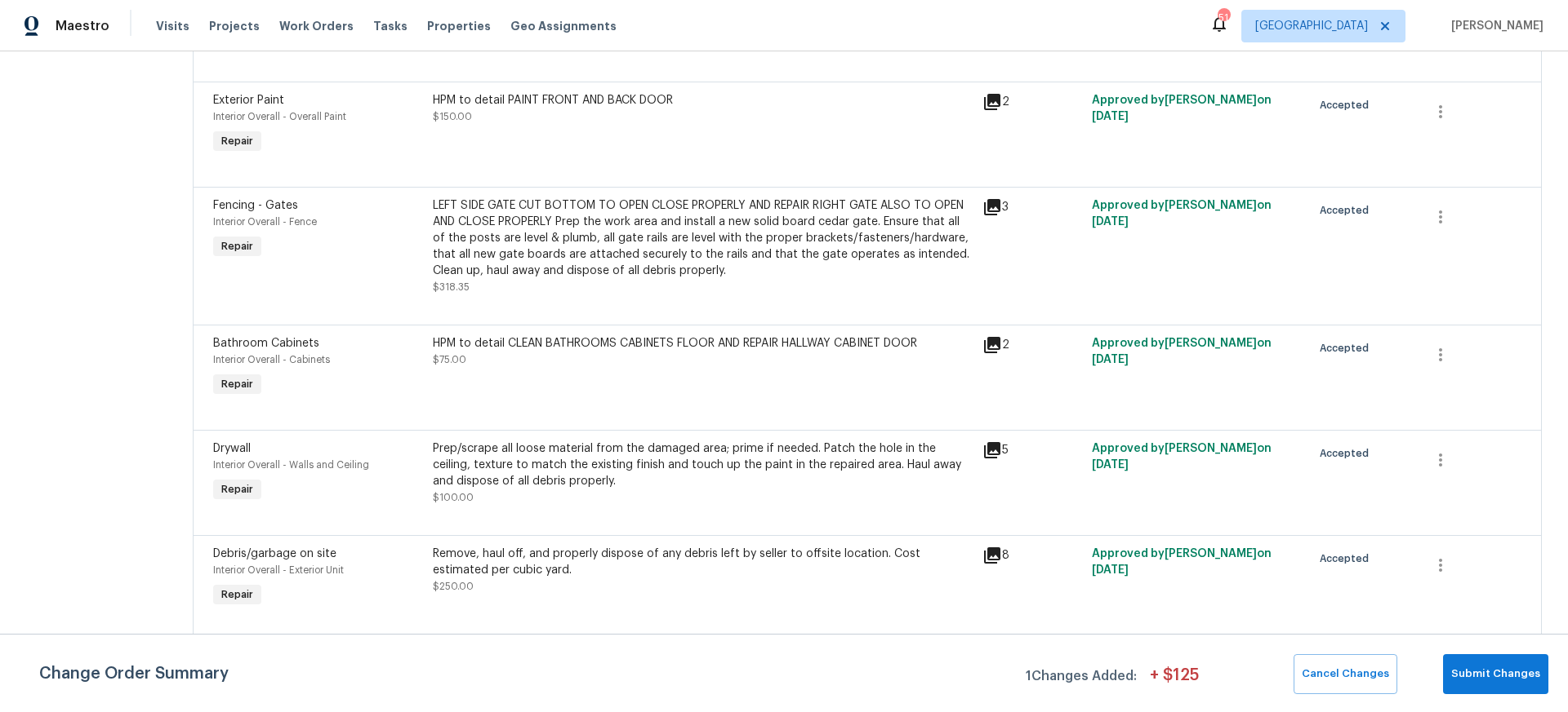
scroll to position [1911, 0]
click at [990, 336] on icon at bounding box center [992, 344] width 16 height 16
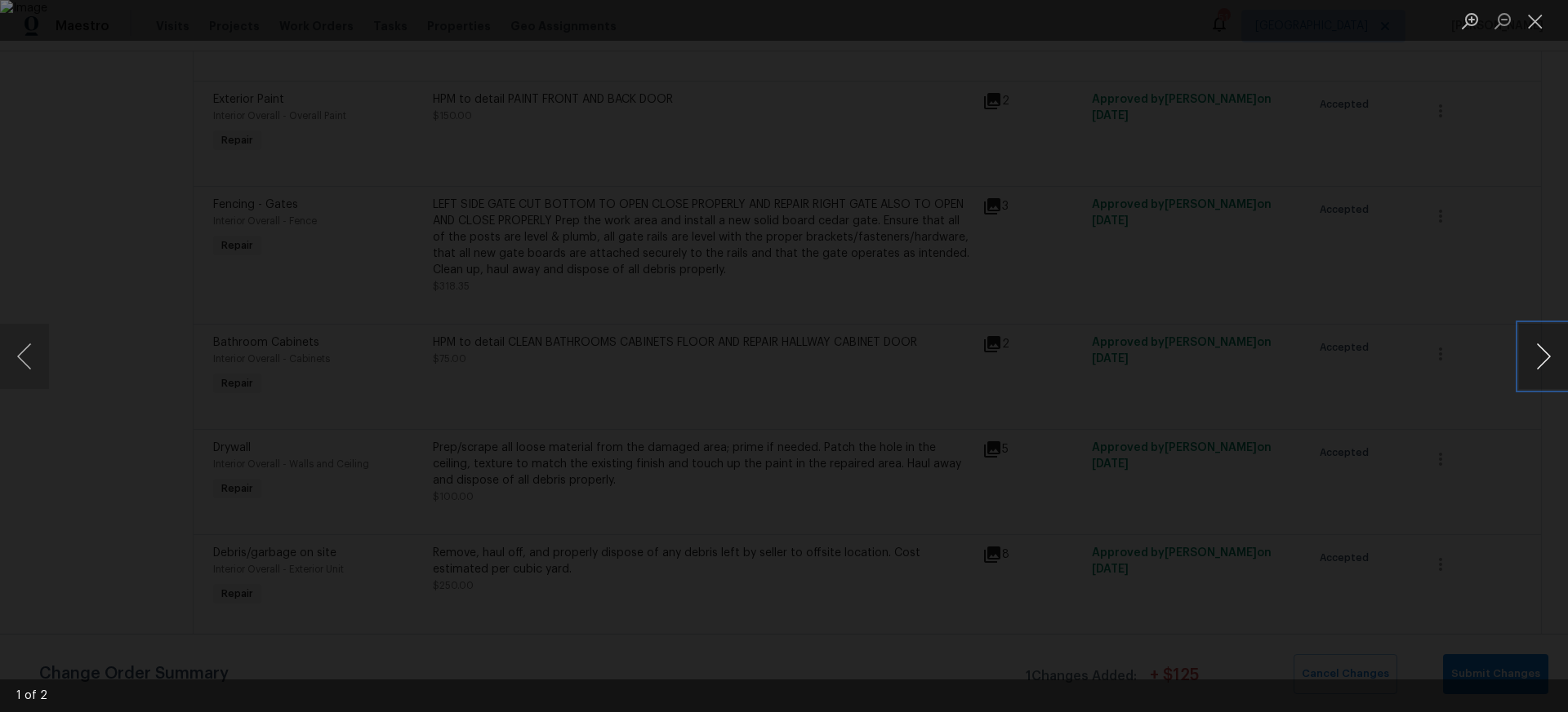
click at [1542, 354] on button "Next image" at bounding box center [1542, 356] width 49 height 65
click at [1533, 23] on button "Close lightbox" at bounding box center [1535, 21] width 32 height 29
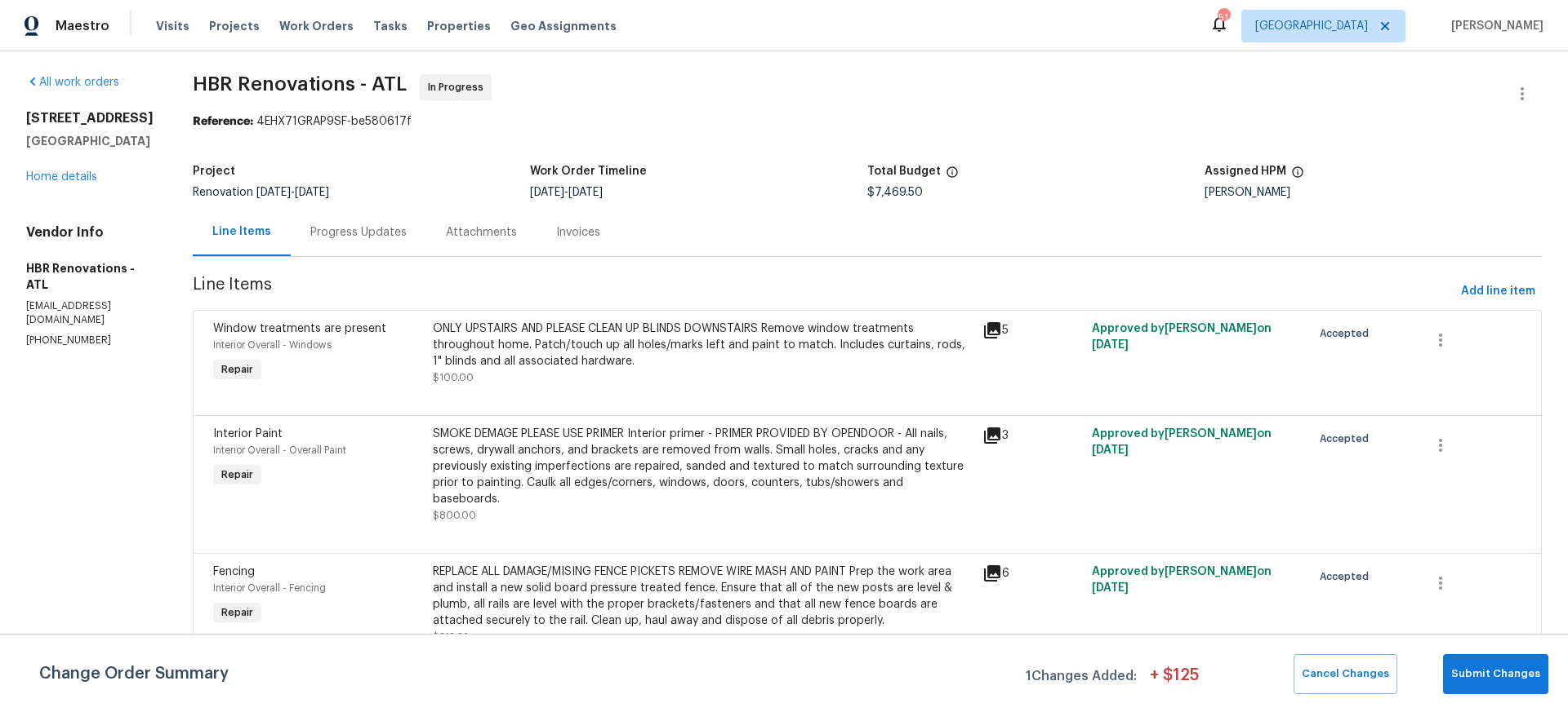
scroll to position [3, 0]
click at [356, 232] on div "Progress Updates" at bounding box center [358, 233] width 96 height 16
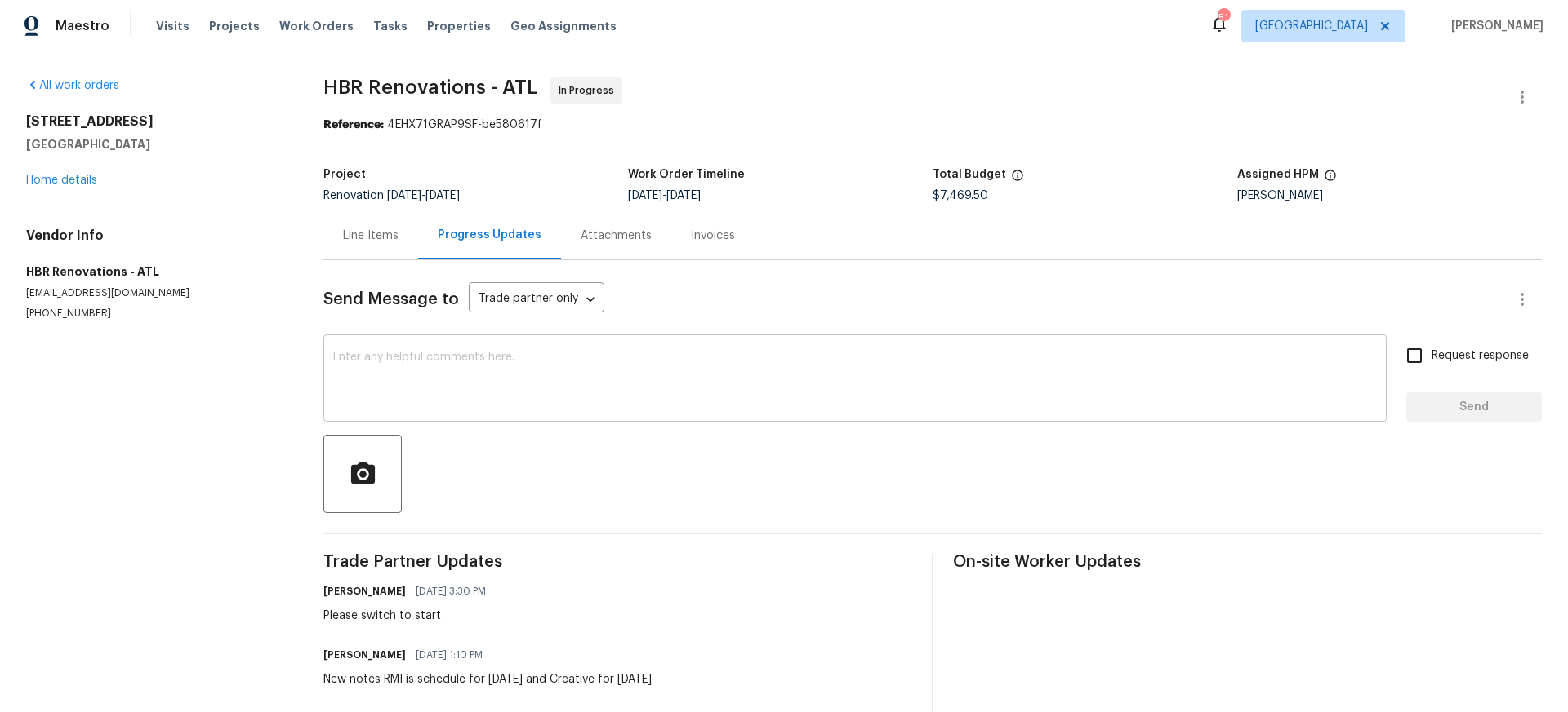
click at [388, 340] on div "x ​" at bounding box center [855, 379] width 1063 height 83
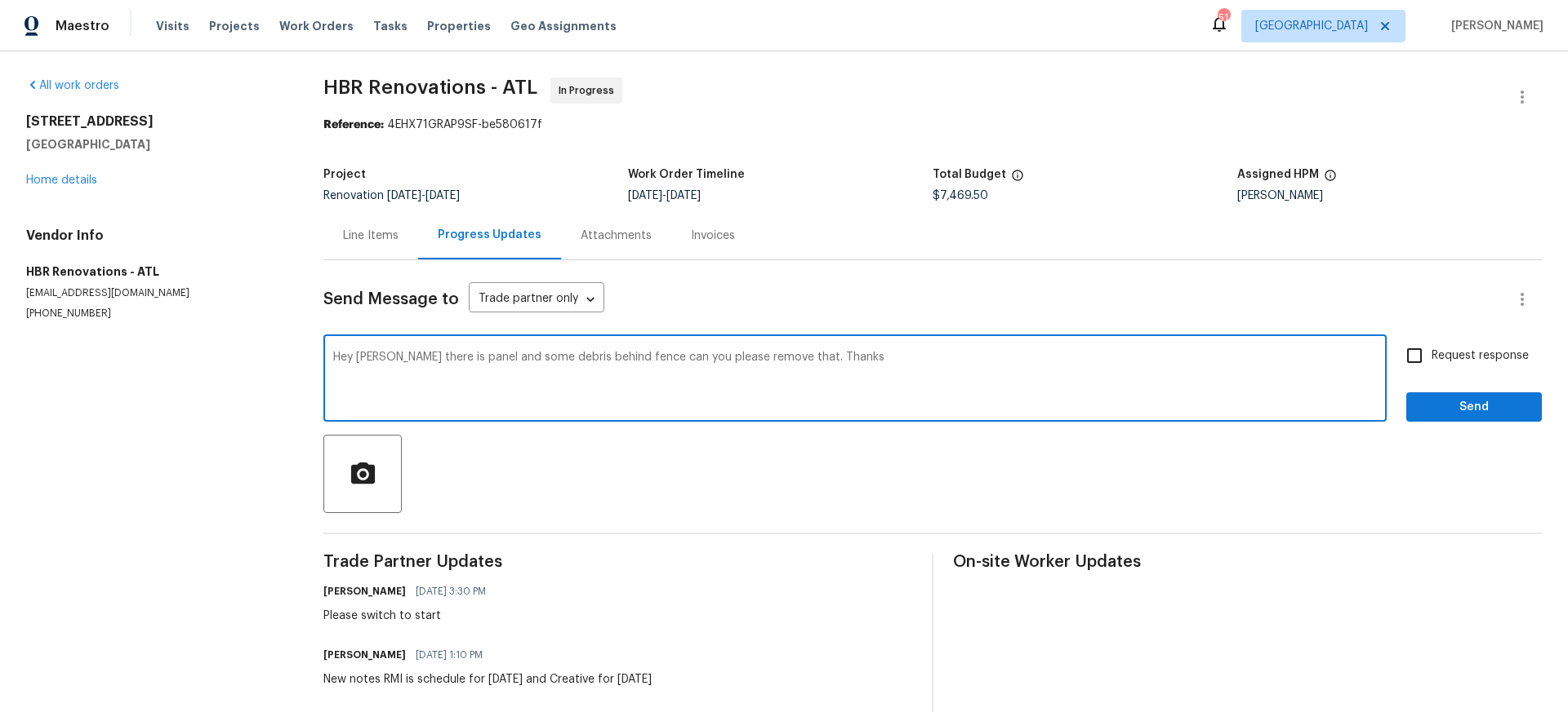
type textarea "Hey [PERSON_NAME] there is panel and some debris behind fence can you please re…"
click at [1416, 358] on input "Request response" at bounding box center [1414, 356] width 34 height 34
checkbox input "true"
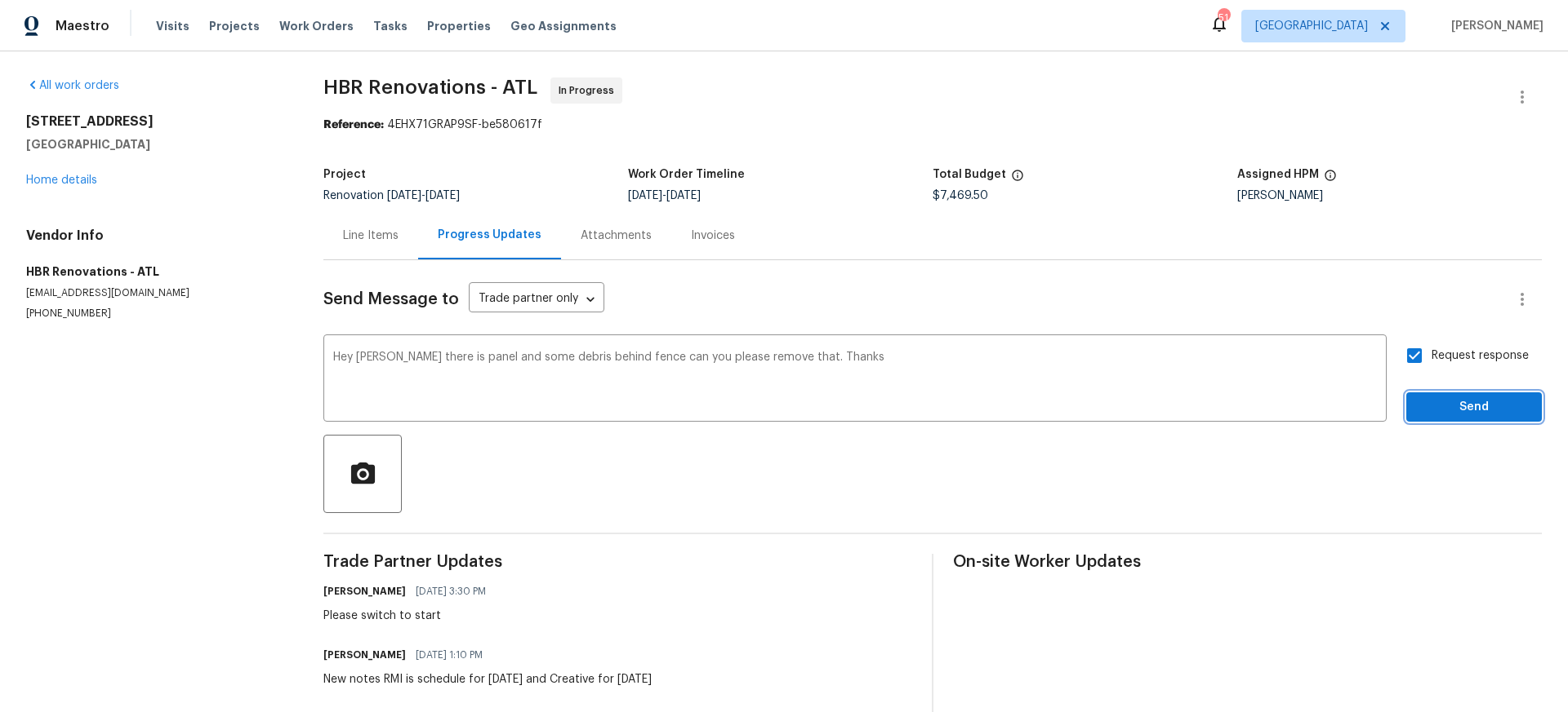
click at [1466, 408] on span "Send" at bounding box center [1474, 407] width 110 height 20
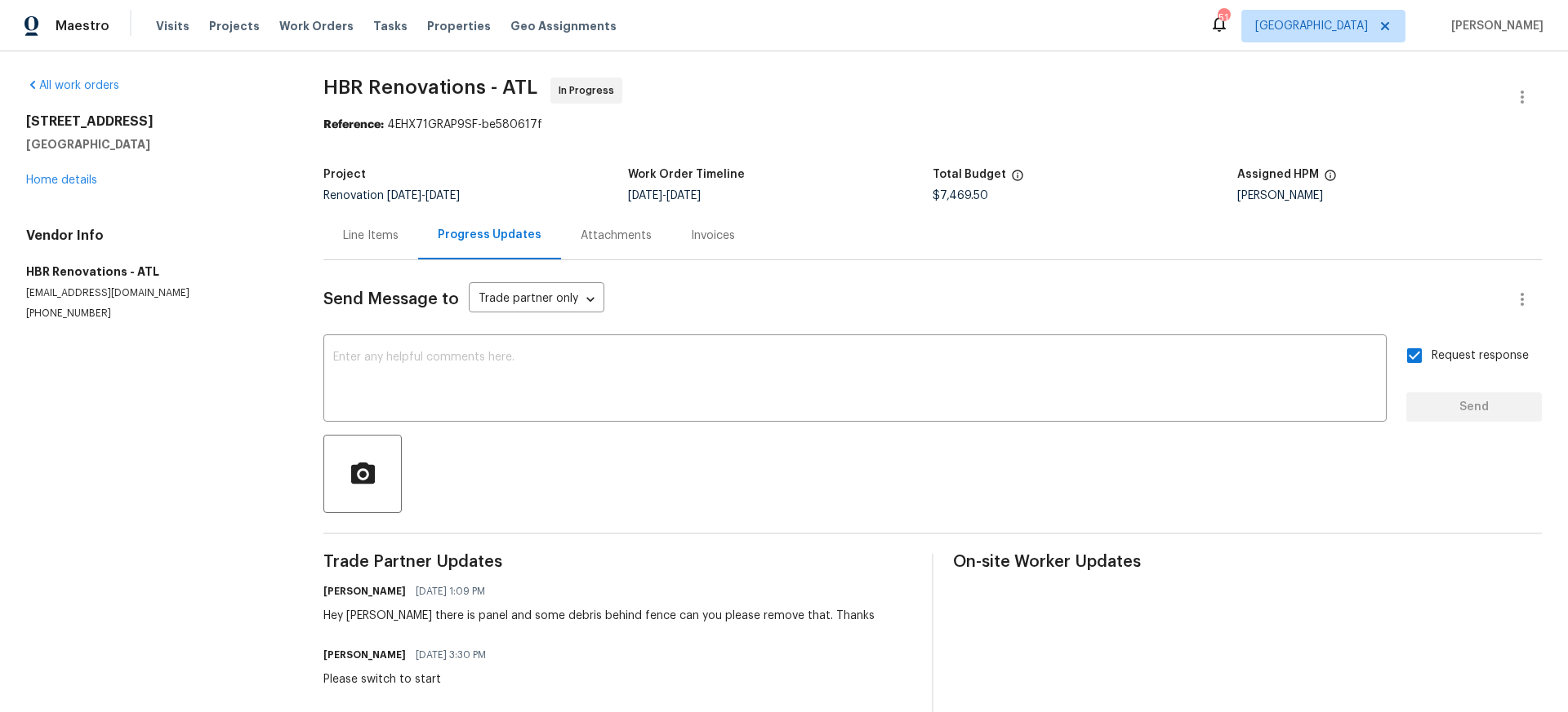
scroll to position [1, 0]
click at [66, 179] on link "Home details" at bounding box center [61, 179] width 71 height 11
